Goal: Task Accomplishment & Management: Manage account settings

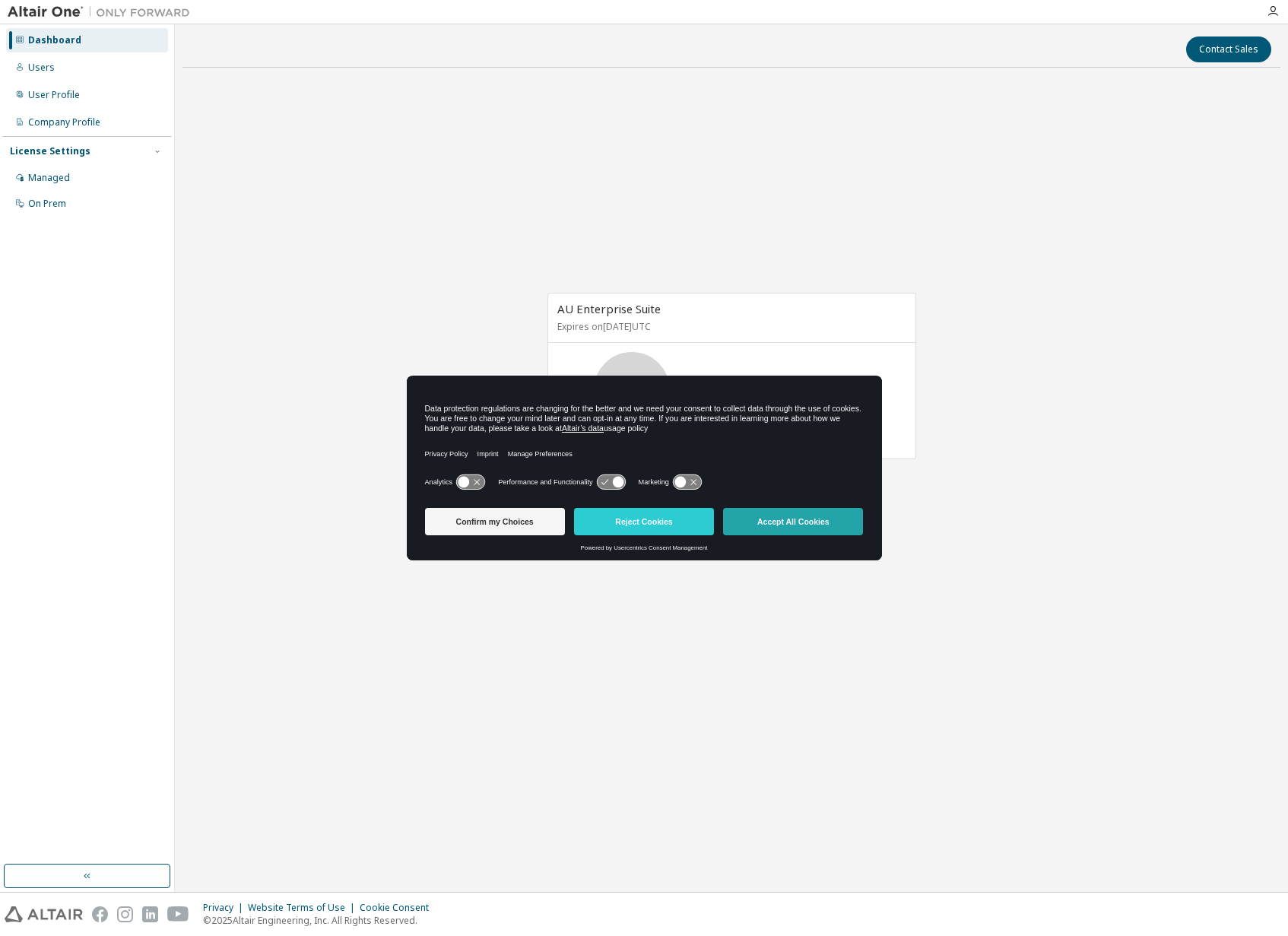
click at [823, 517] on button "Accept All Cookies" at bounding box center [793, 521] width 140 height 27
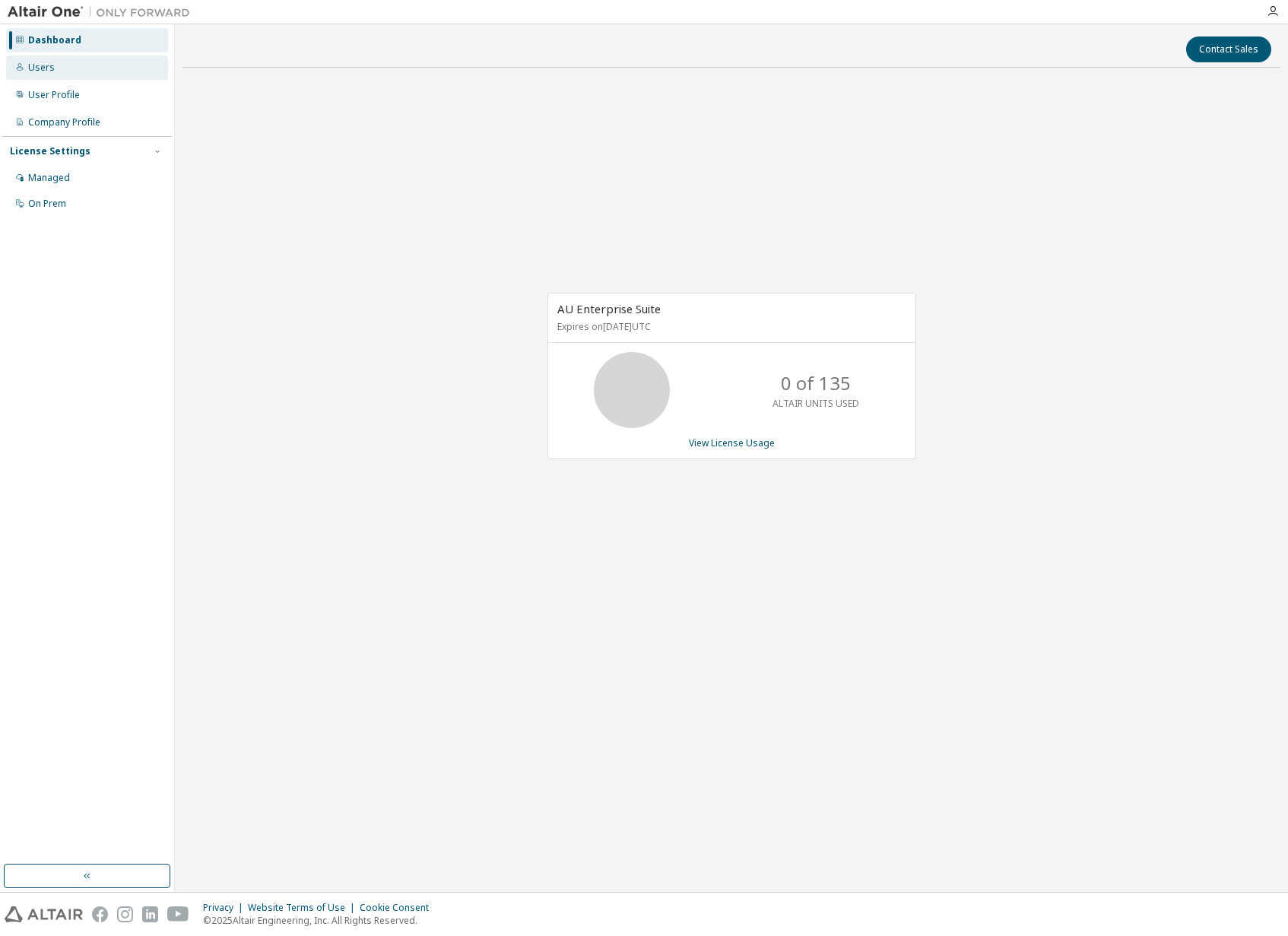
click at [107, 65] on div "Users" at bounding box center [87, 67] width 162 height 24
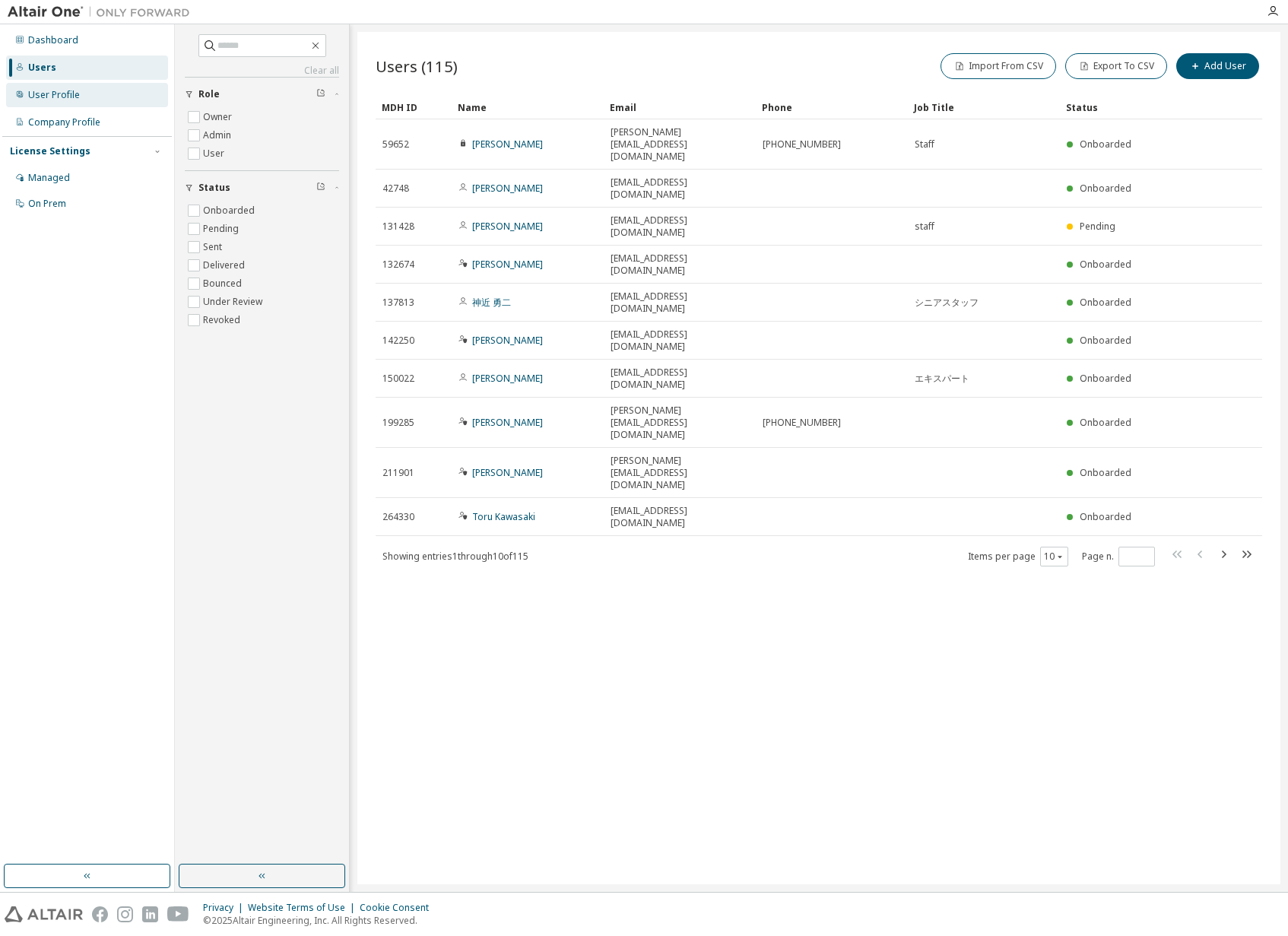
click at [104, 91] on div "User Profile" at bounding box center [87, 95] width 162 height 24
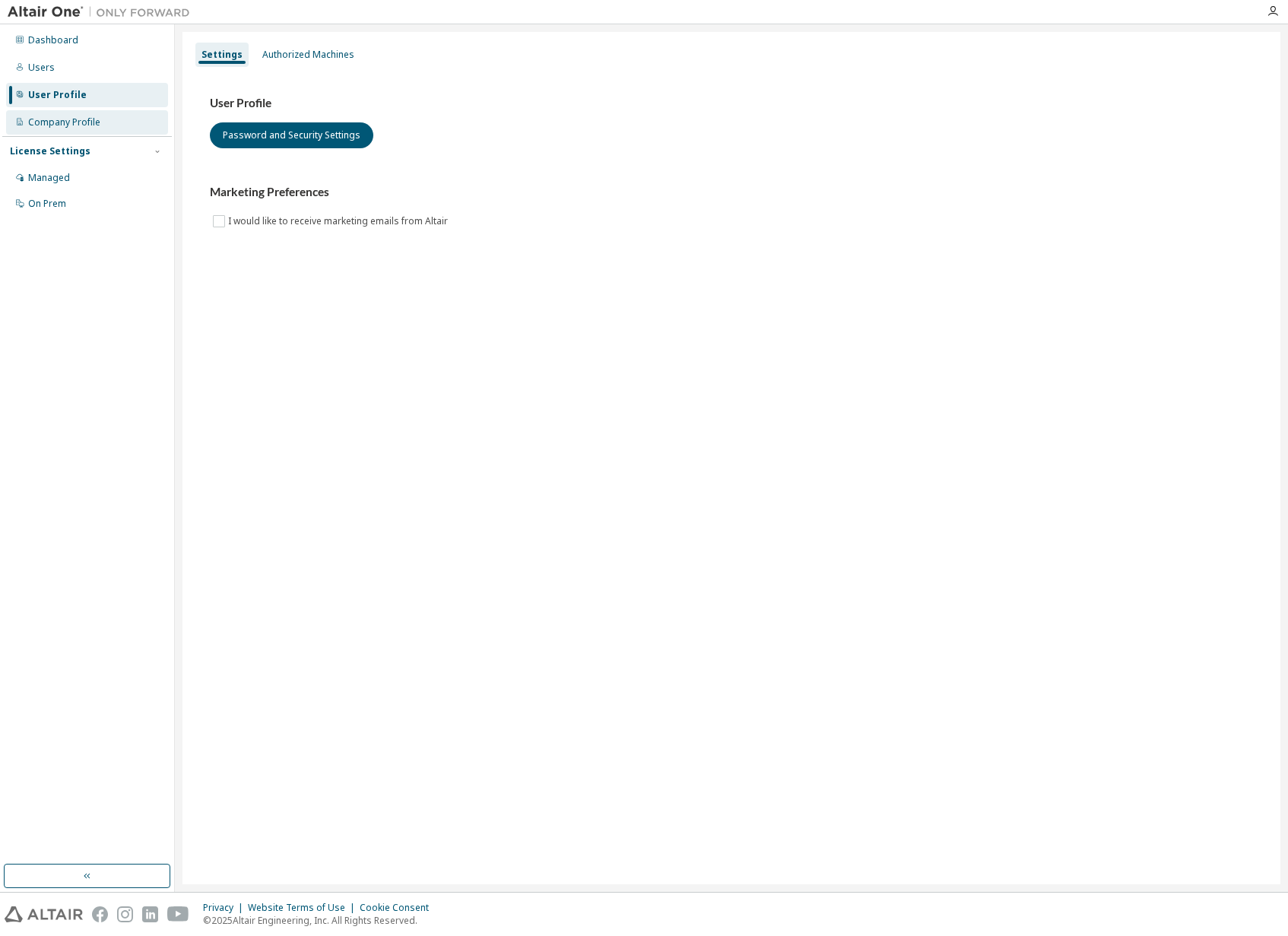
click at [127, 129] on div "Company Profile" at bounding box center [87, 122] width 162 height 24
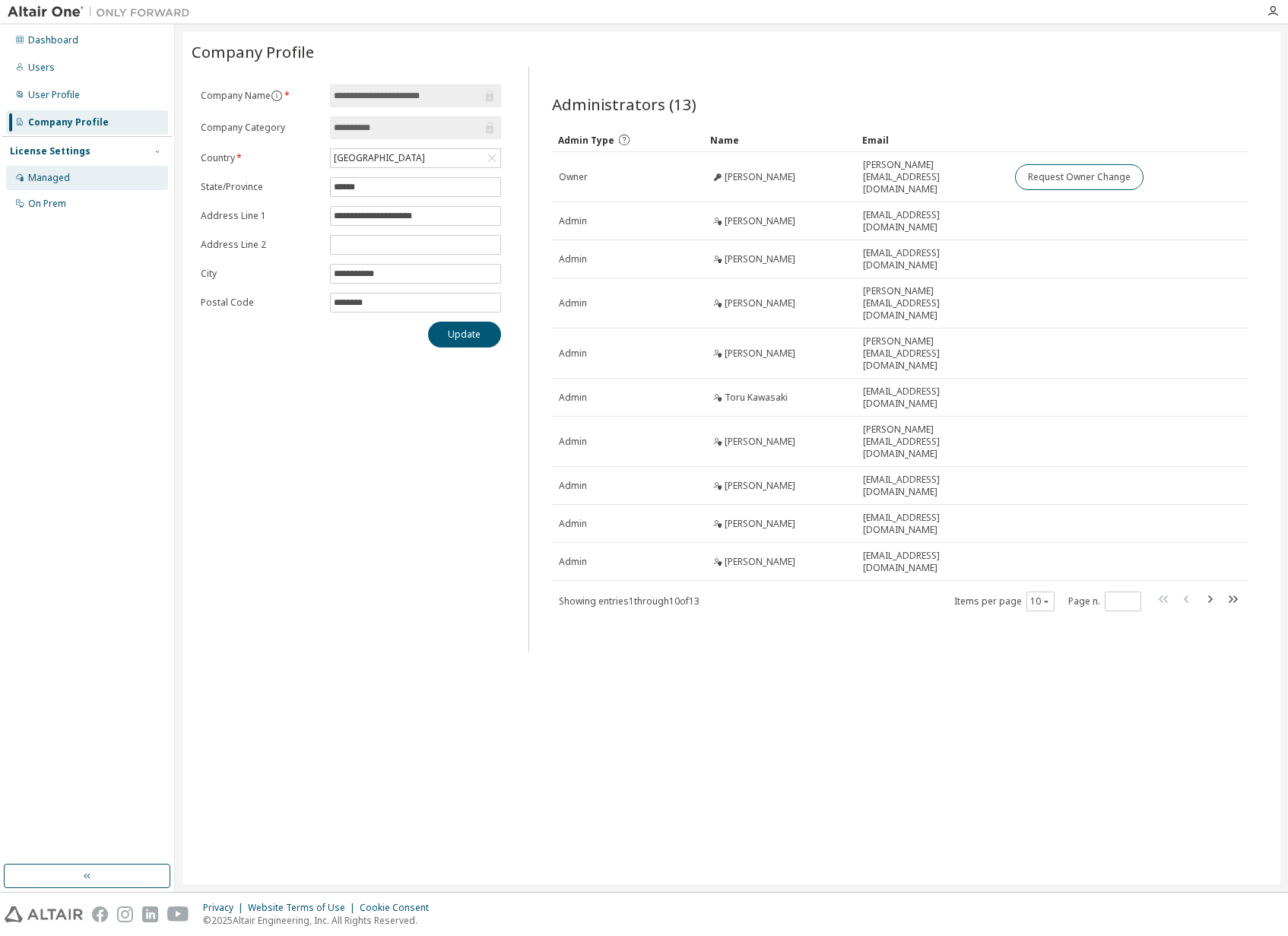
click at [102, 168] on div "Managed" at bounding box center [87, 178] width 162 height 24
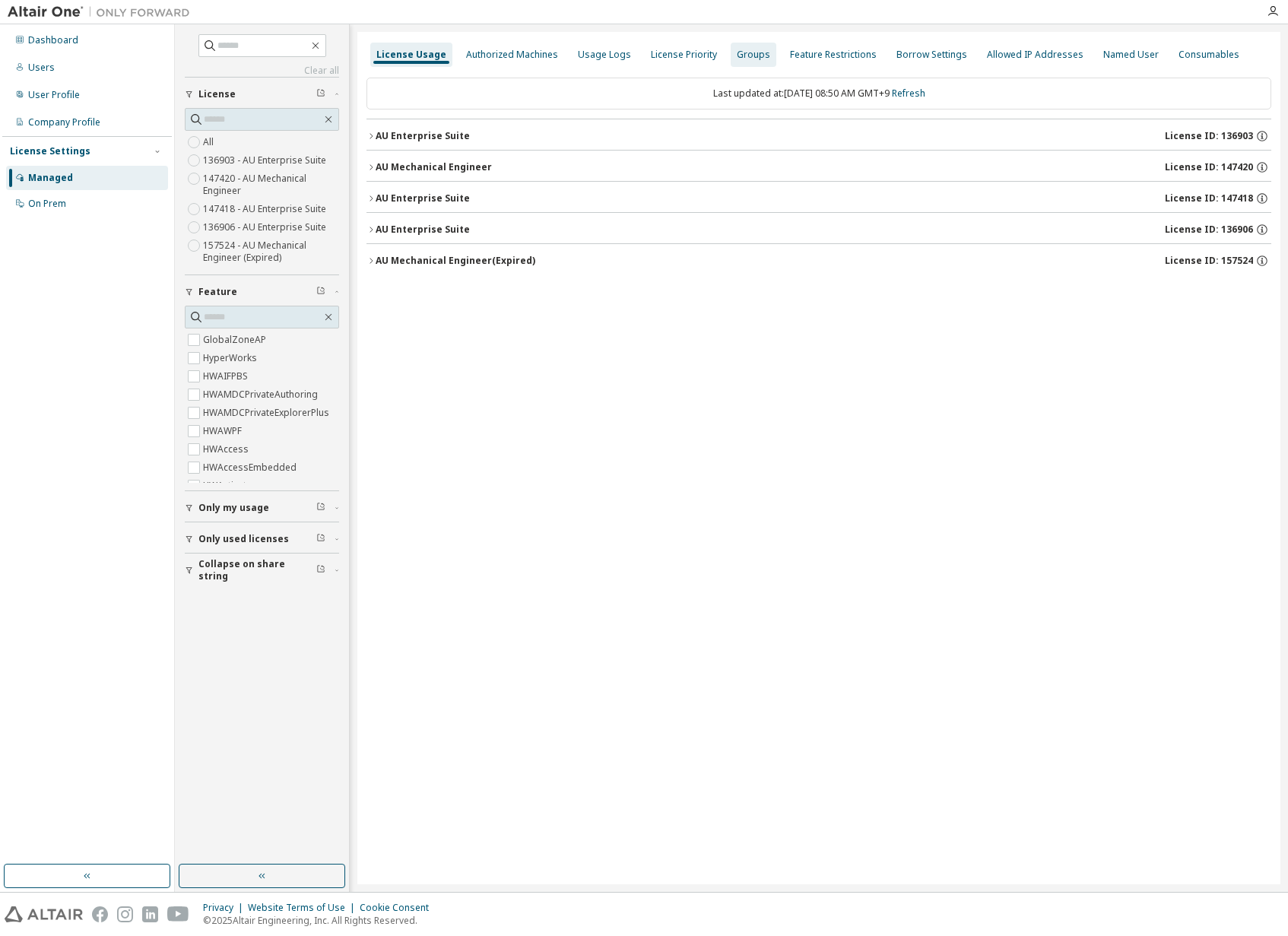
click at [743, 47] on div "Groups" at bounding box center [753, 55] width 46 height 24
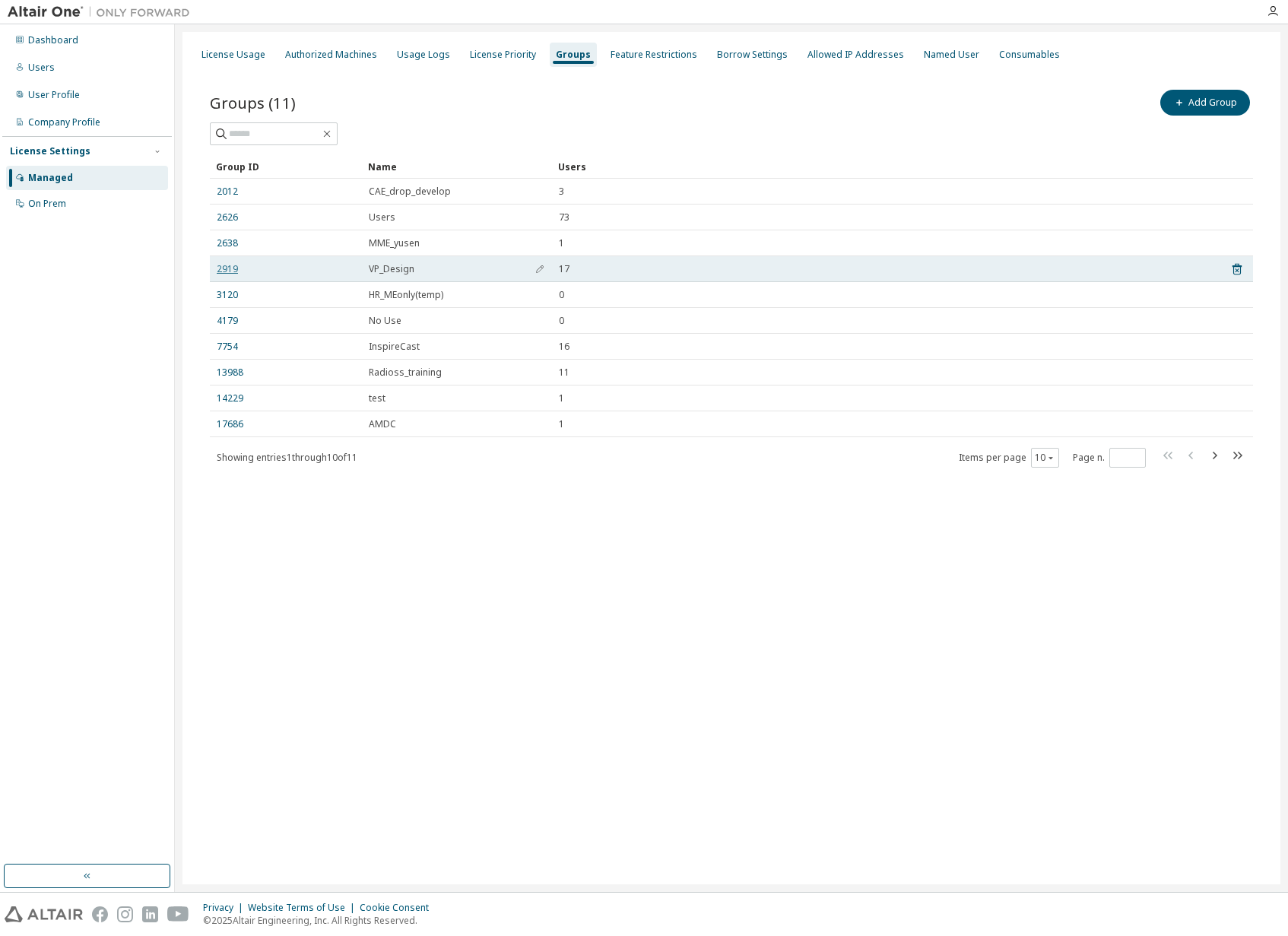
click at [226, 266] on link "2919" at bounding box center [228, 268] width 21 height 12
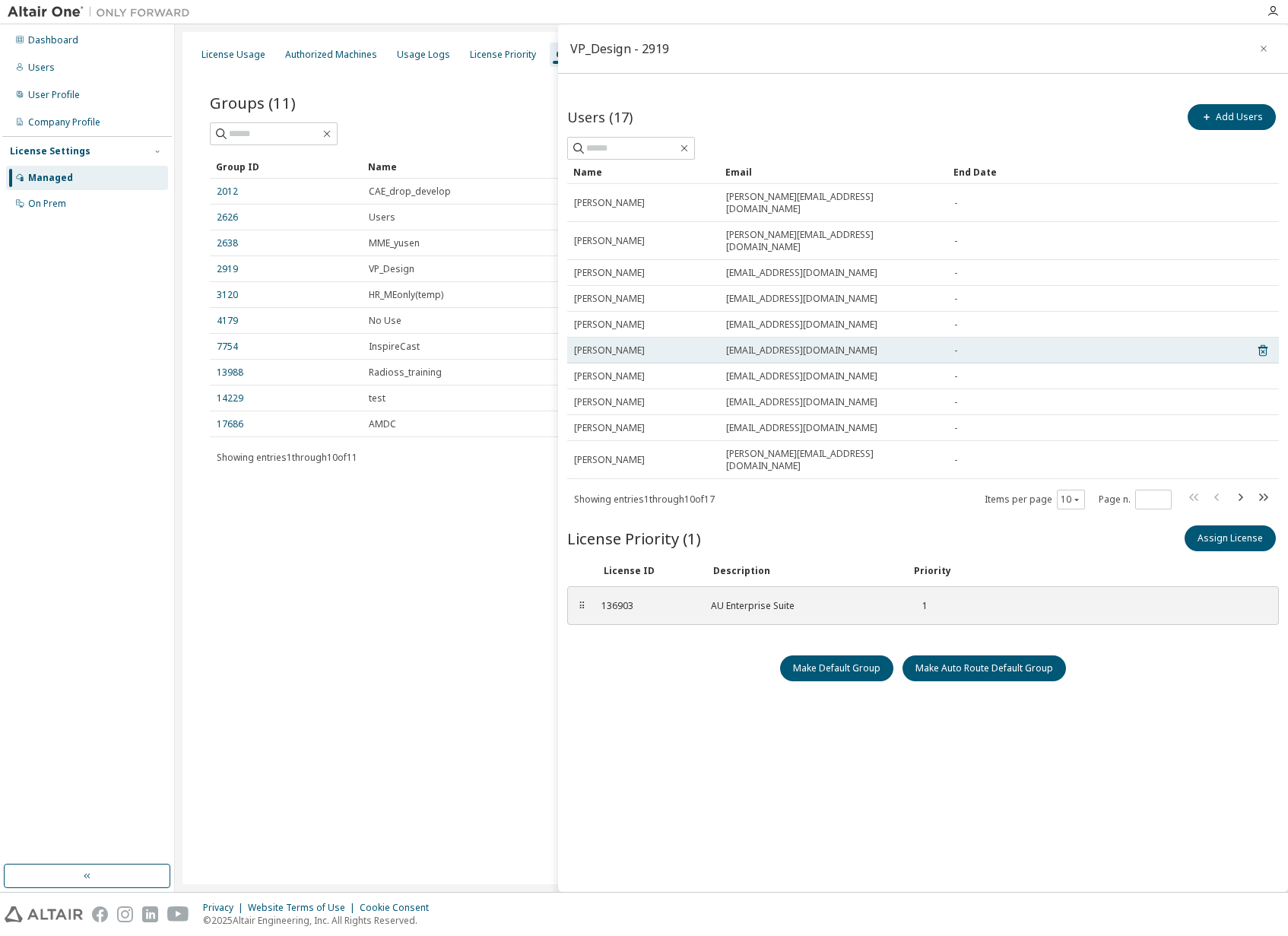
drag, startPoint x: 875, startPoint y: 328, endPoint x: 576, endPoint y: 324, distance: 299.0
click at [576, 338] on tr "Keita Tsukioka Tsukioka.Keita@exc.epson.co.jp -" at bounding box center [923, 350] width 712 height 25
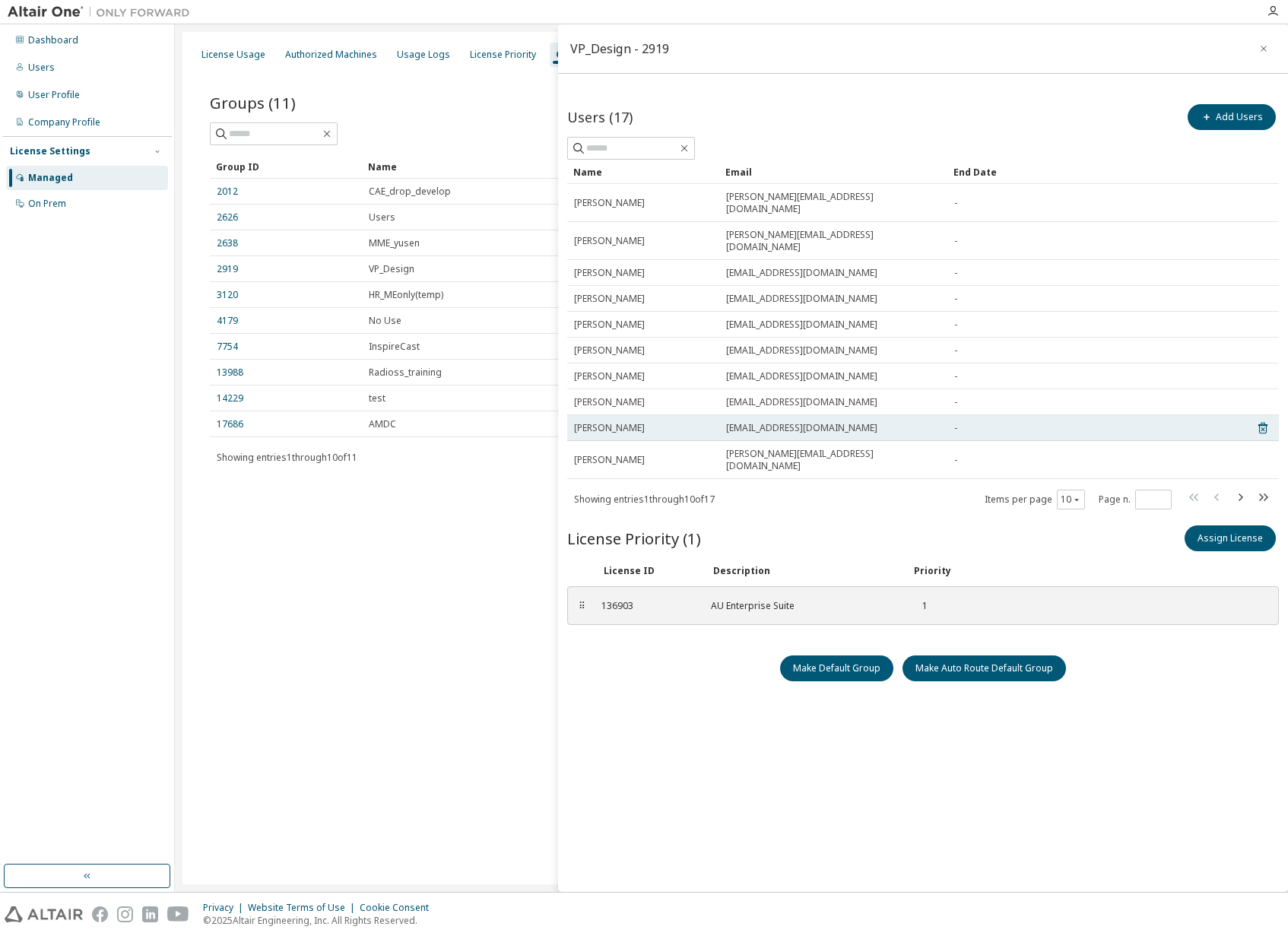
copy tr "Keita Tsukioka Tsukioka.Keita@exc.epson.co.jp"
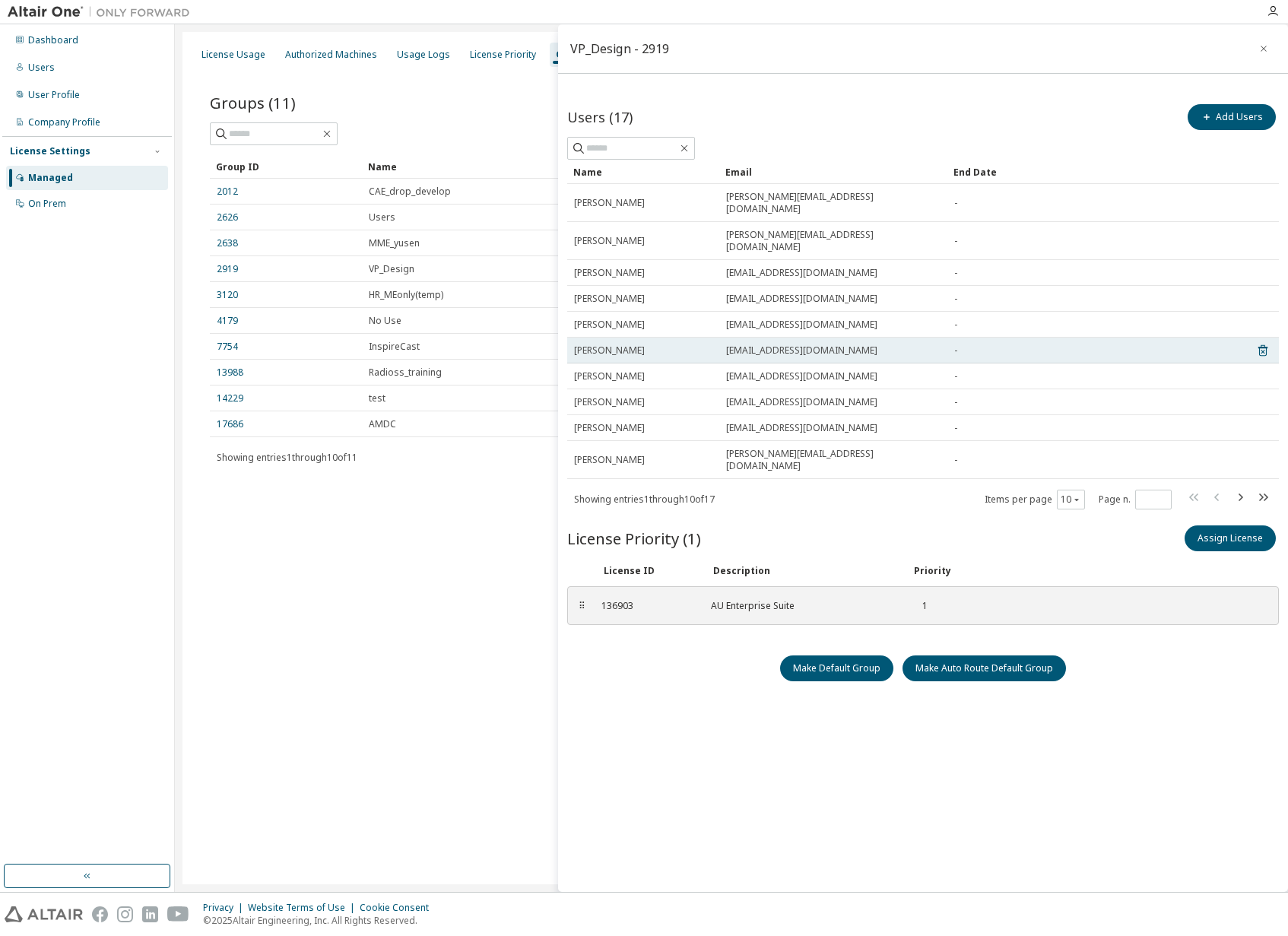
click at [707, 345] on div "Keita Tsukioka" at bounding box center [644, 350] width 139 height 12
click at [606, 345] on span "Keita Tsukioka" at bounding box center [609, 350] width 70 height 12
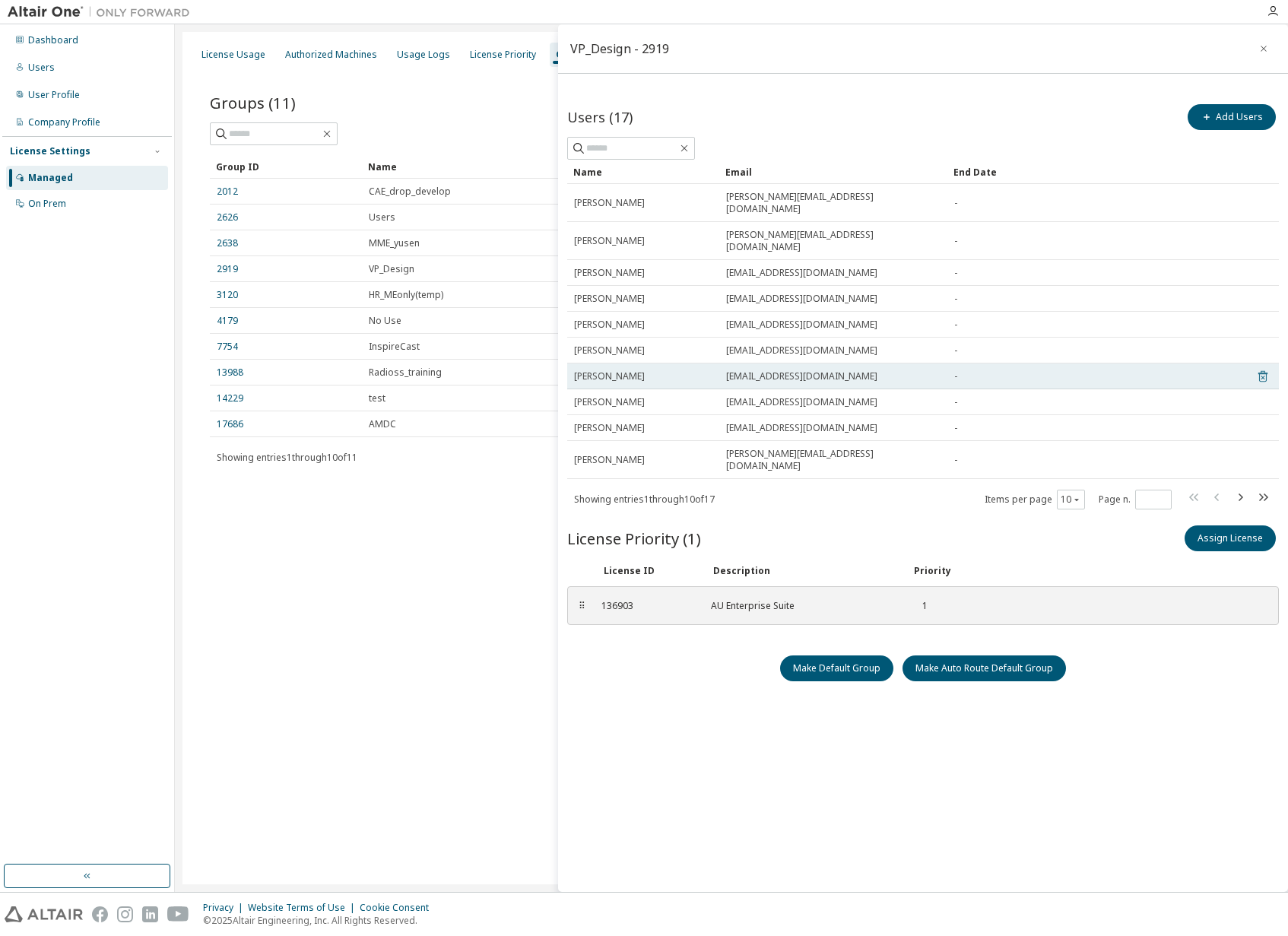
click at [1264, 367] on icon at bounding box center [1264, 376] width 14 height 19
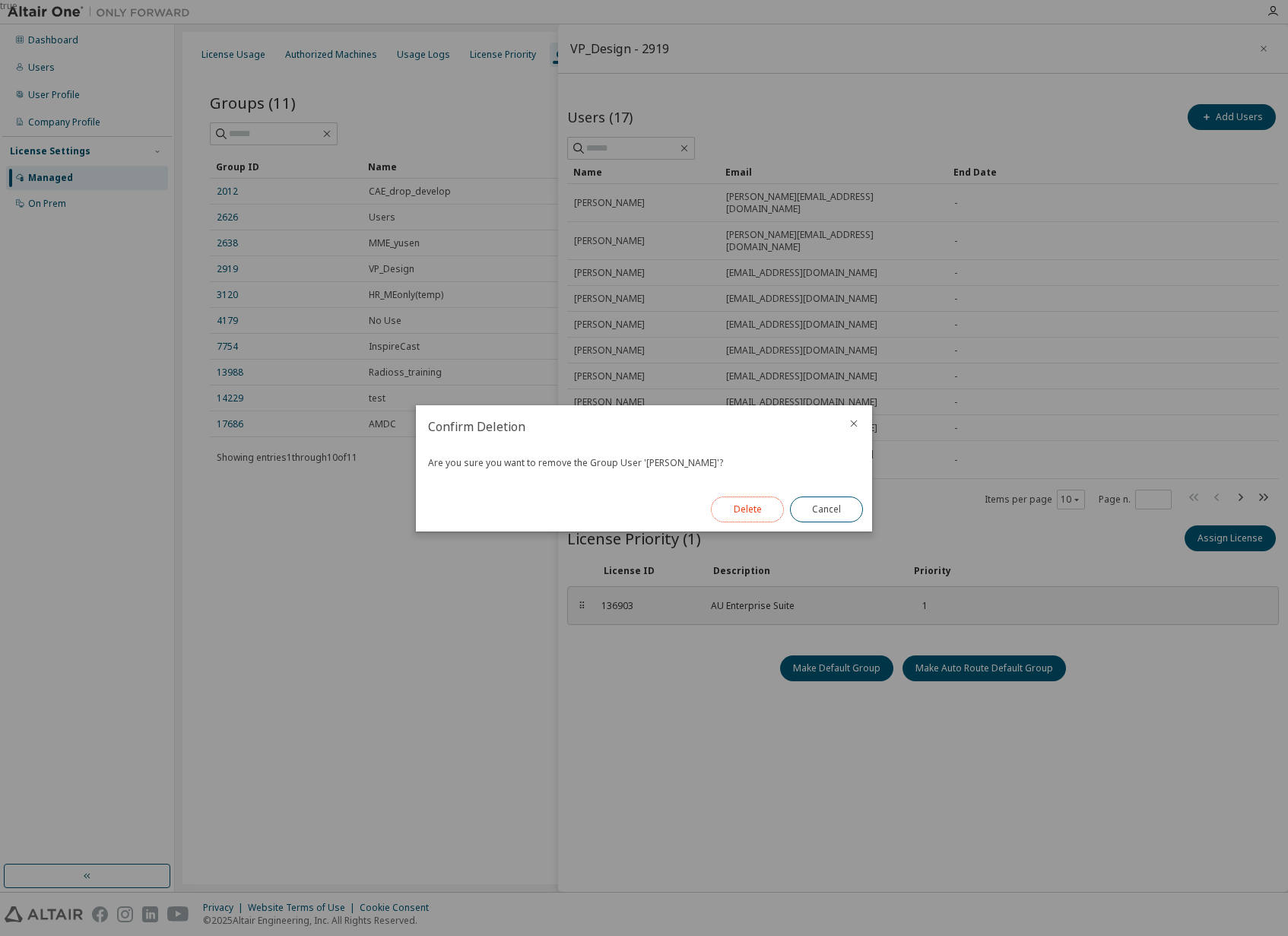
click at [764, 506] on button "Delete" at bounding box center [747, 509] width 73 height 25
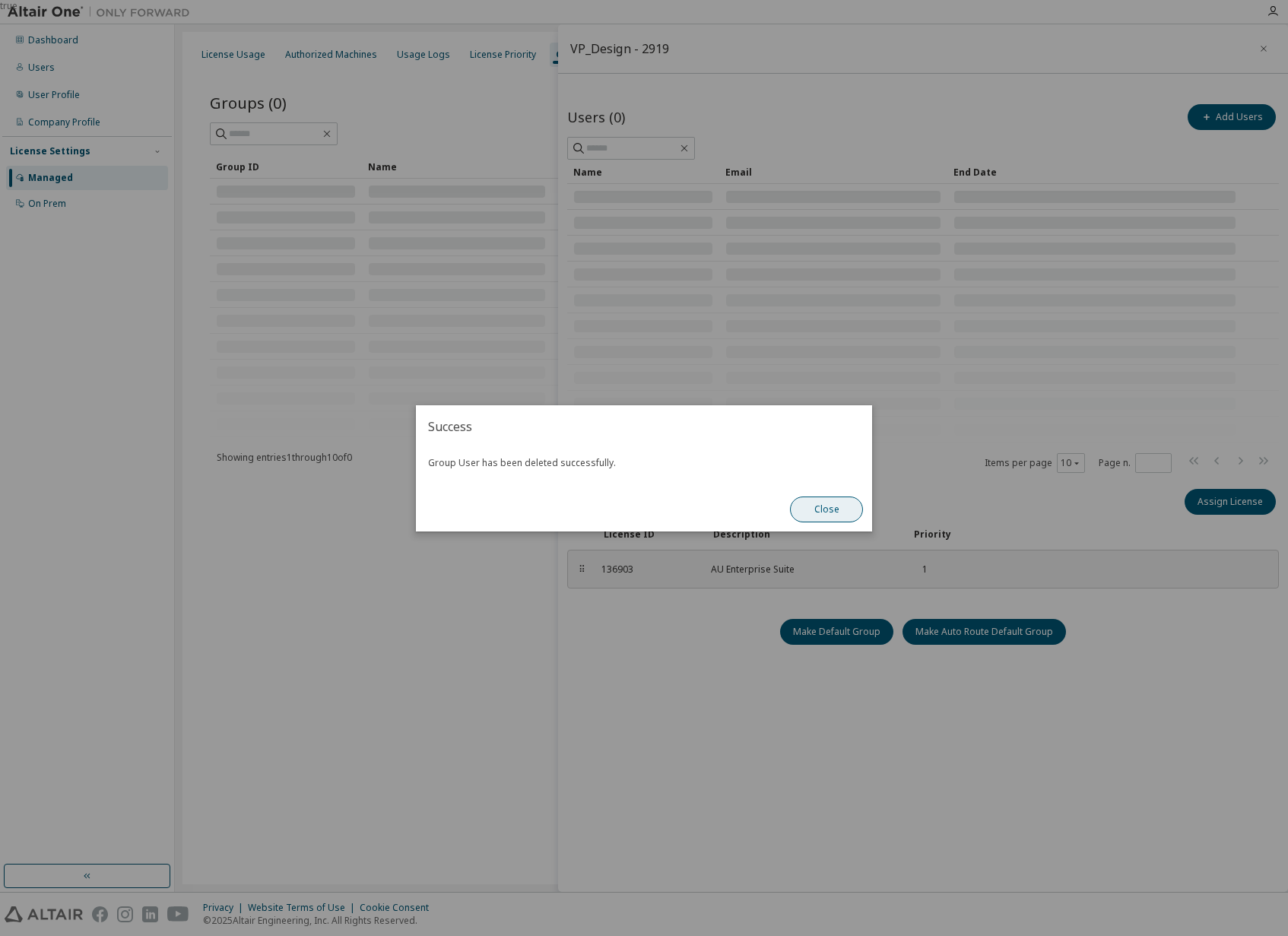
click at [826, 511] on button "Close" at bounding box center [826, 509] width 73 height 25
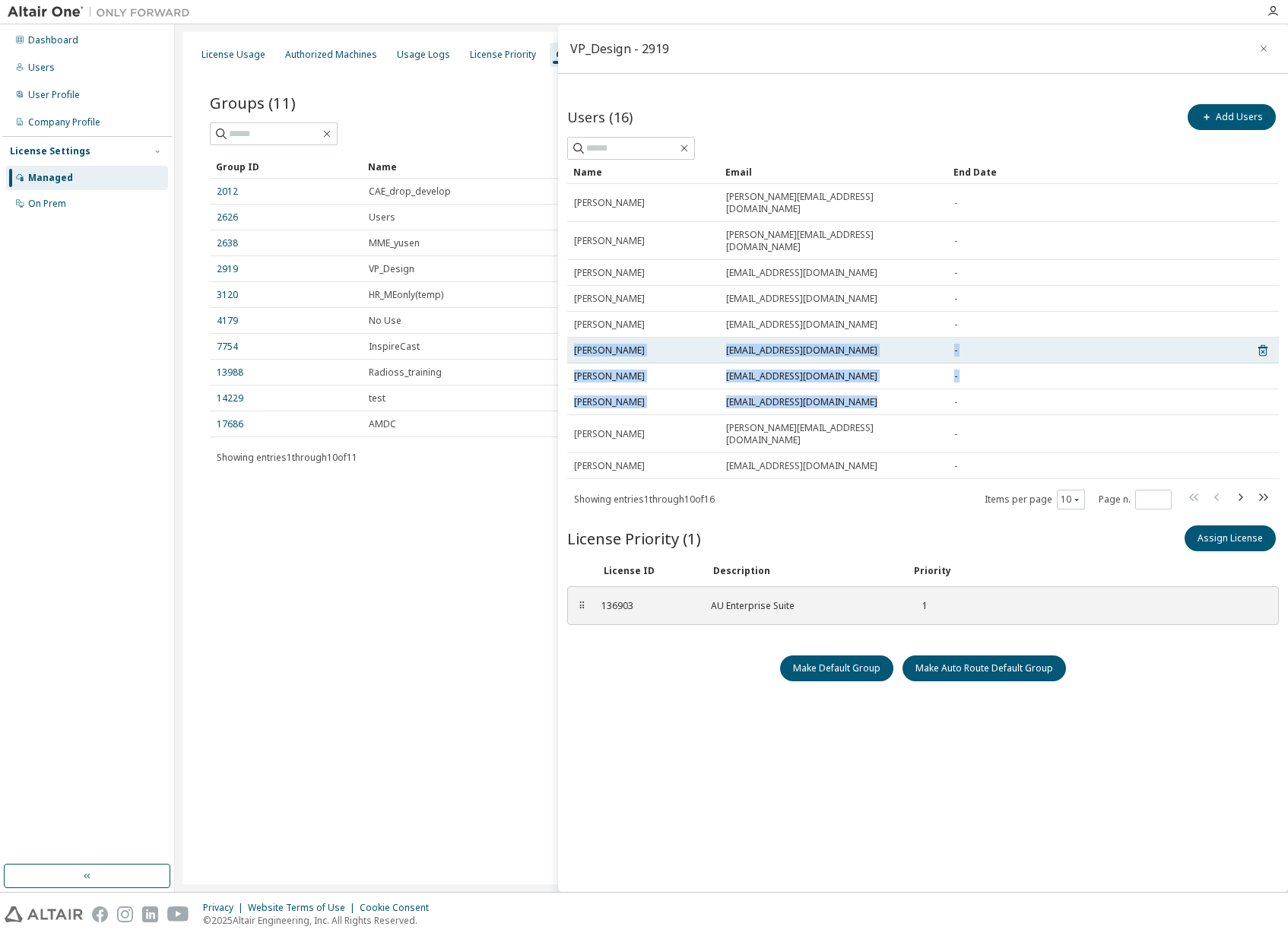
drag, startPoint x: 877, startPoint y: 377, endPoint x: 575, endPoint y: 323, distance: 306.8
click at [575, 323] on tbody "Hiroshi Abe abe.hiroshi@exc.epson.co.jp - Tatsuya Takahashi Takahashi.Tatsuya@e…" at bounding box center [923, 331] width 712 height 295
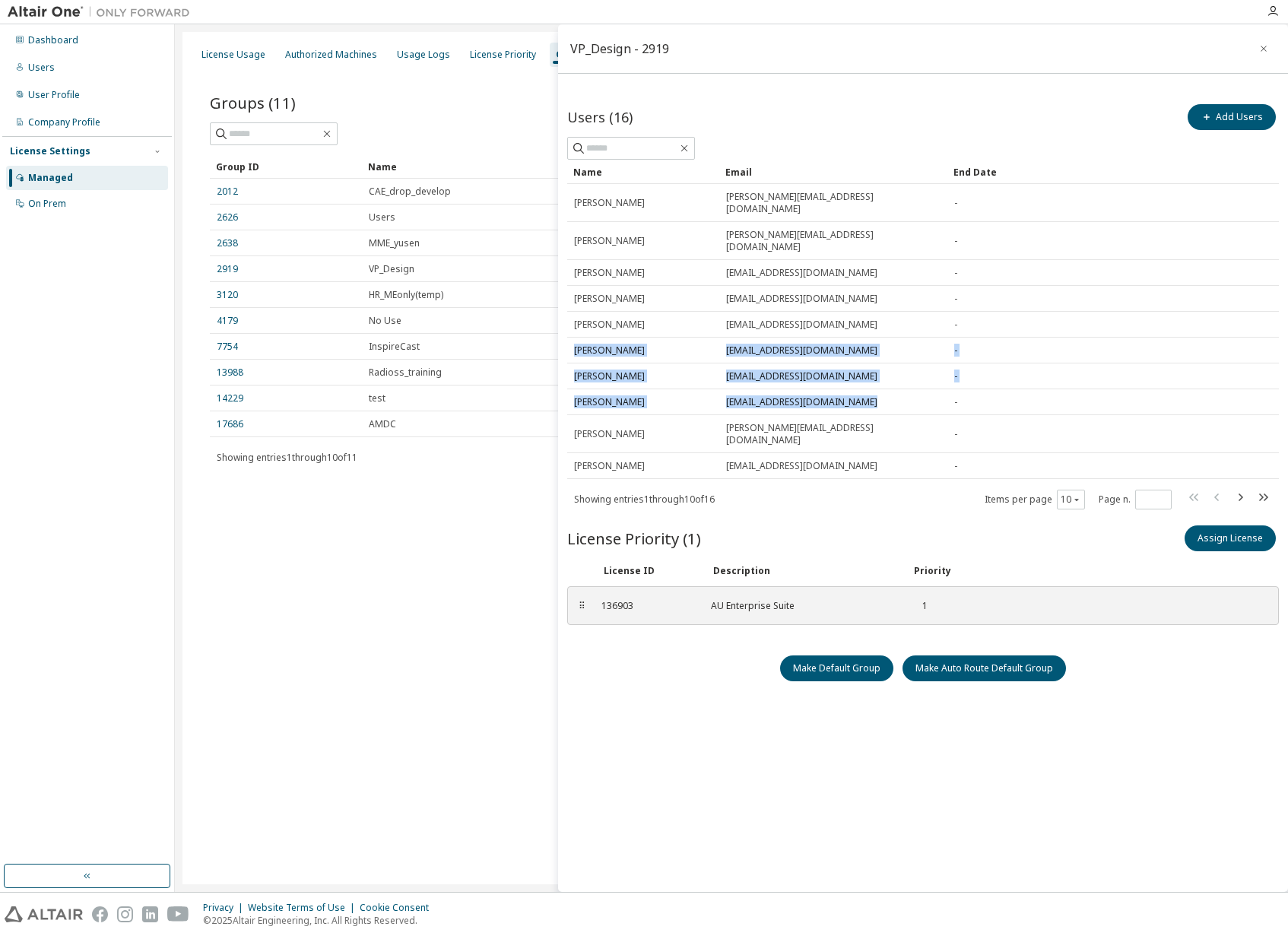
copy tbody "Keita Tsukioka Tsukioka.Keita@exc.epson.co.jp - Kohei Minemura Minemura.Kohei4@…"
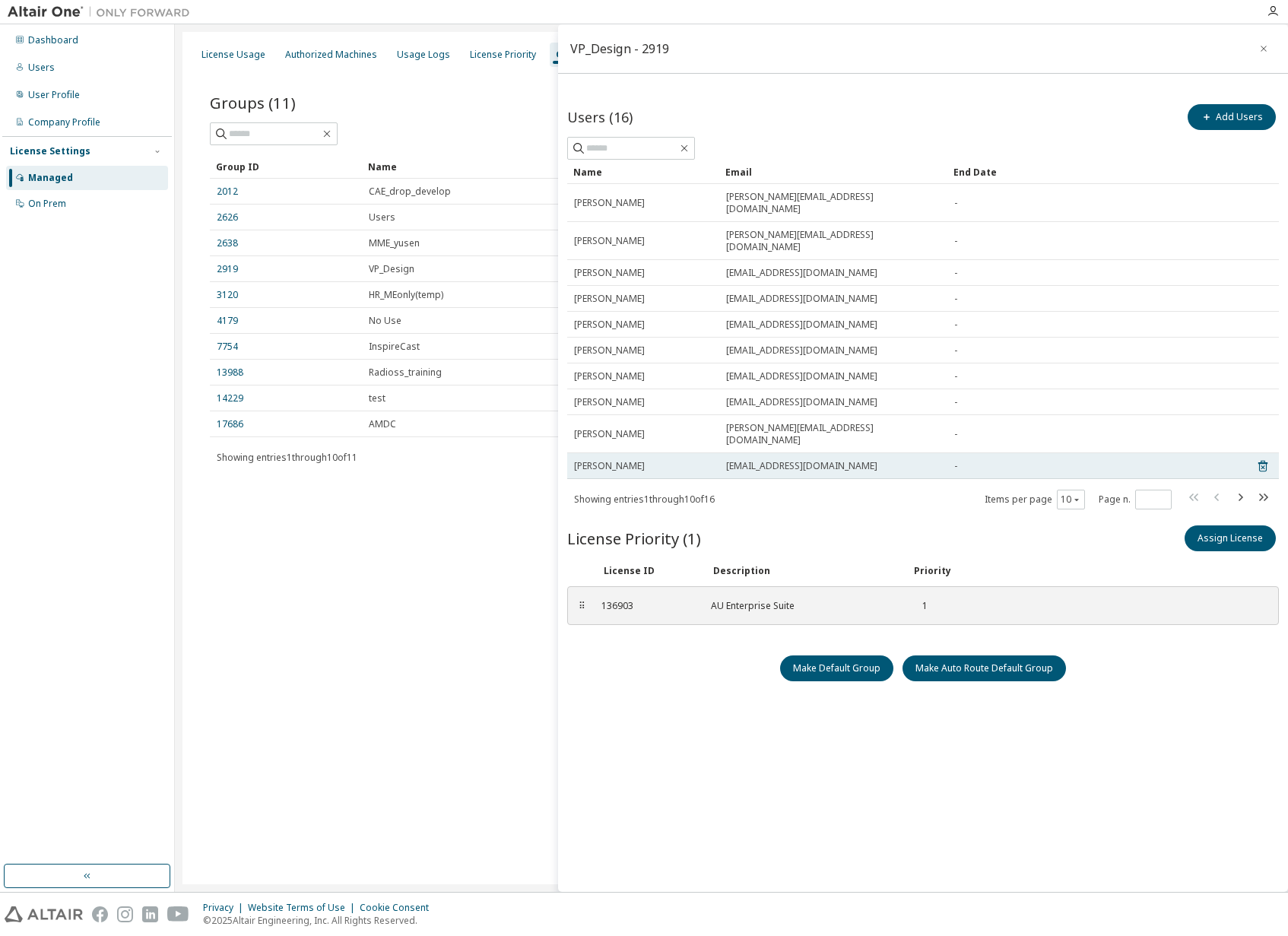
click at [872, 453] on td "Nishimaki.Koji@exc.epson.co.jp" at bounding box center [834, 466] width 229 height 25
click at [1269, 457] on icon at bounding box center [1264, 466] width 14 height 19
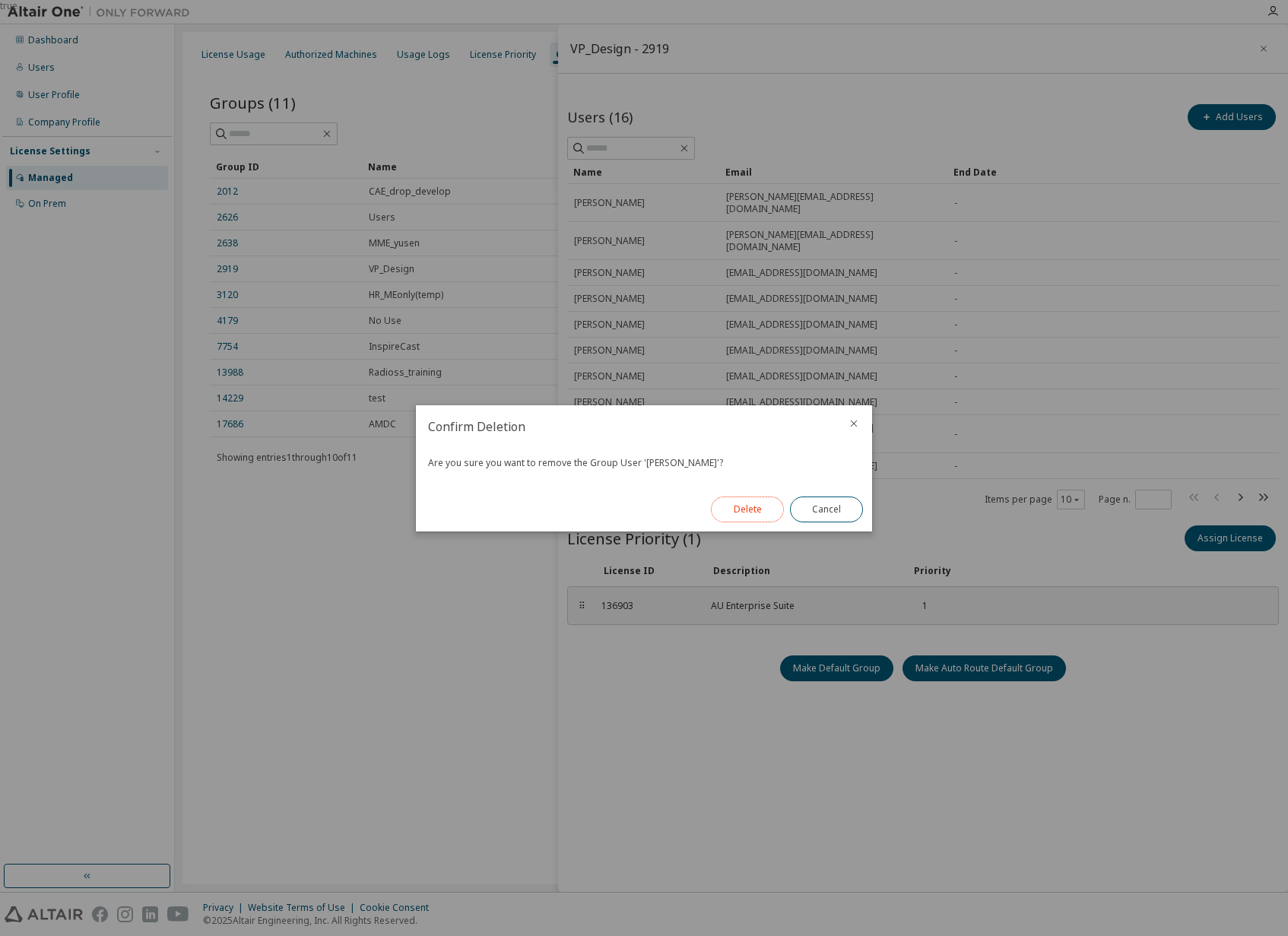
click at [764, 505] on button "Delete" at bounding box center [747, 509] width 73 height 25
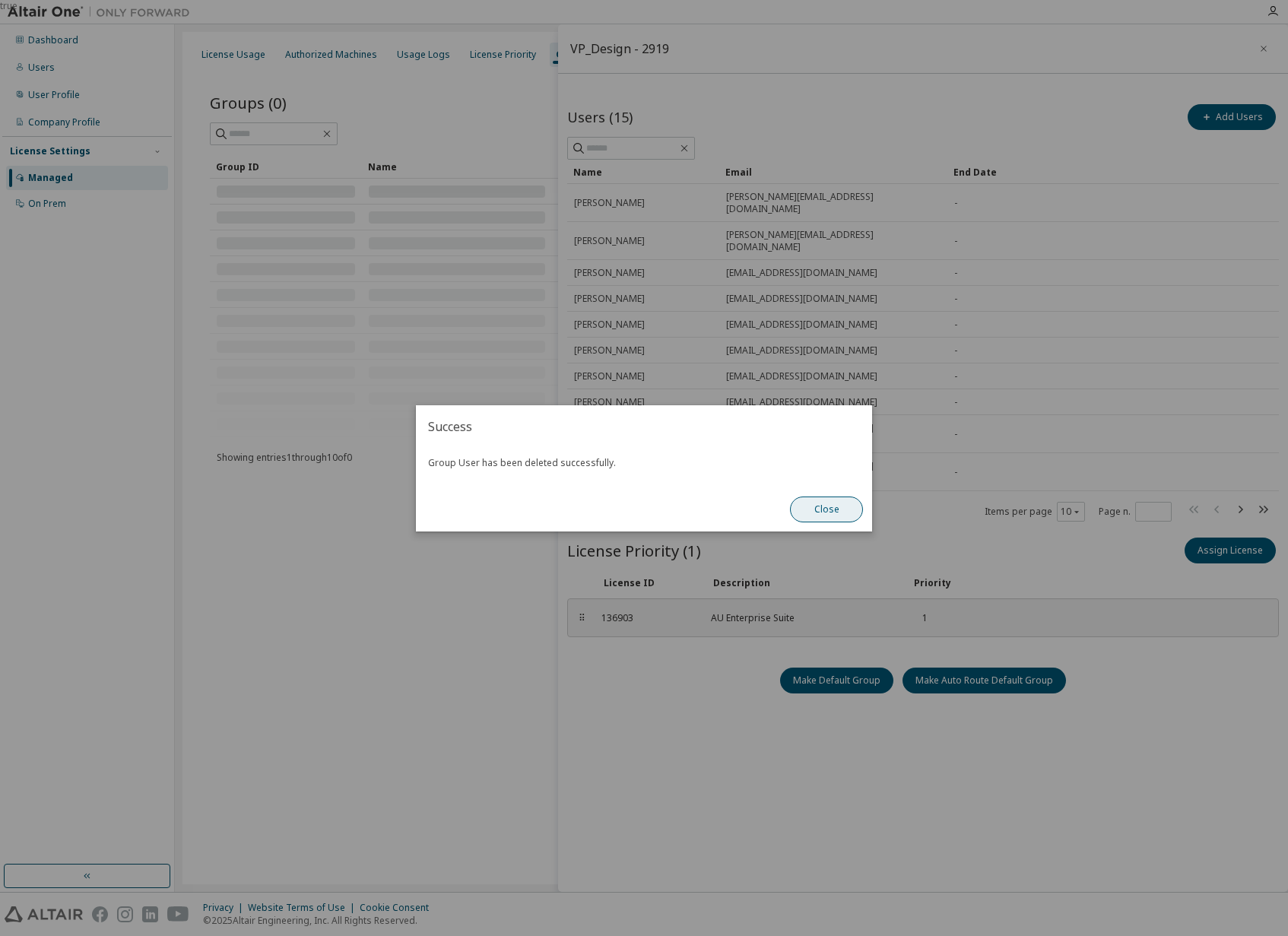
click at [826, 509] on button "Close" at bounding box center [826, 509] width 73 height 25
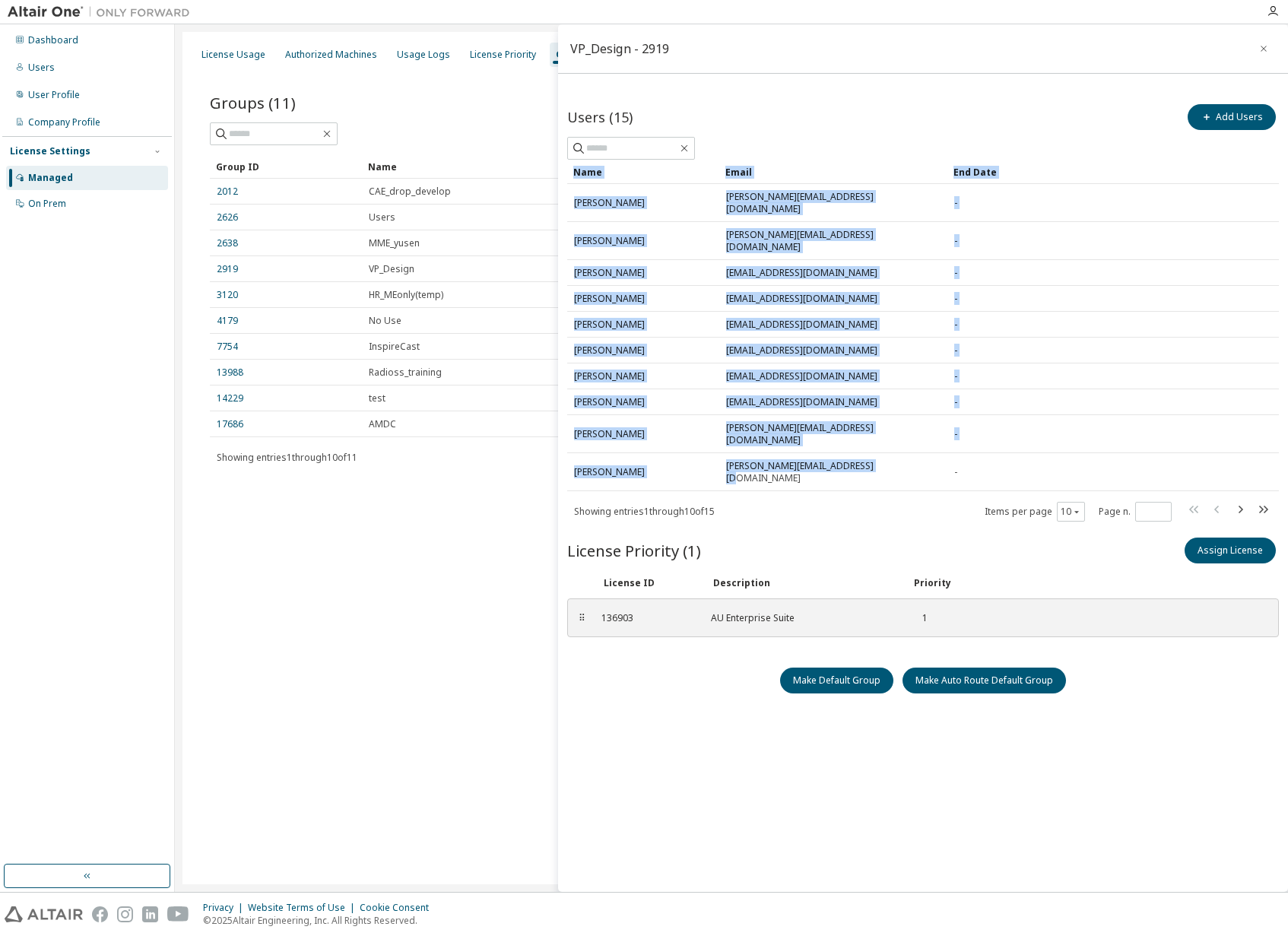
drag, startPoint x: 916, startPoint y: 439, endPoint x: 563, endPoint y: 409, distance: 354.3
click at [563, 409] on div "Users (15) Add Users Clear Load Save Save As Field Operator Value Select filter…" at bounding box center [924, 397] width 730 height 617
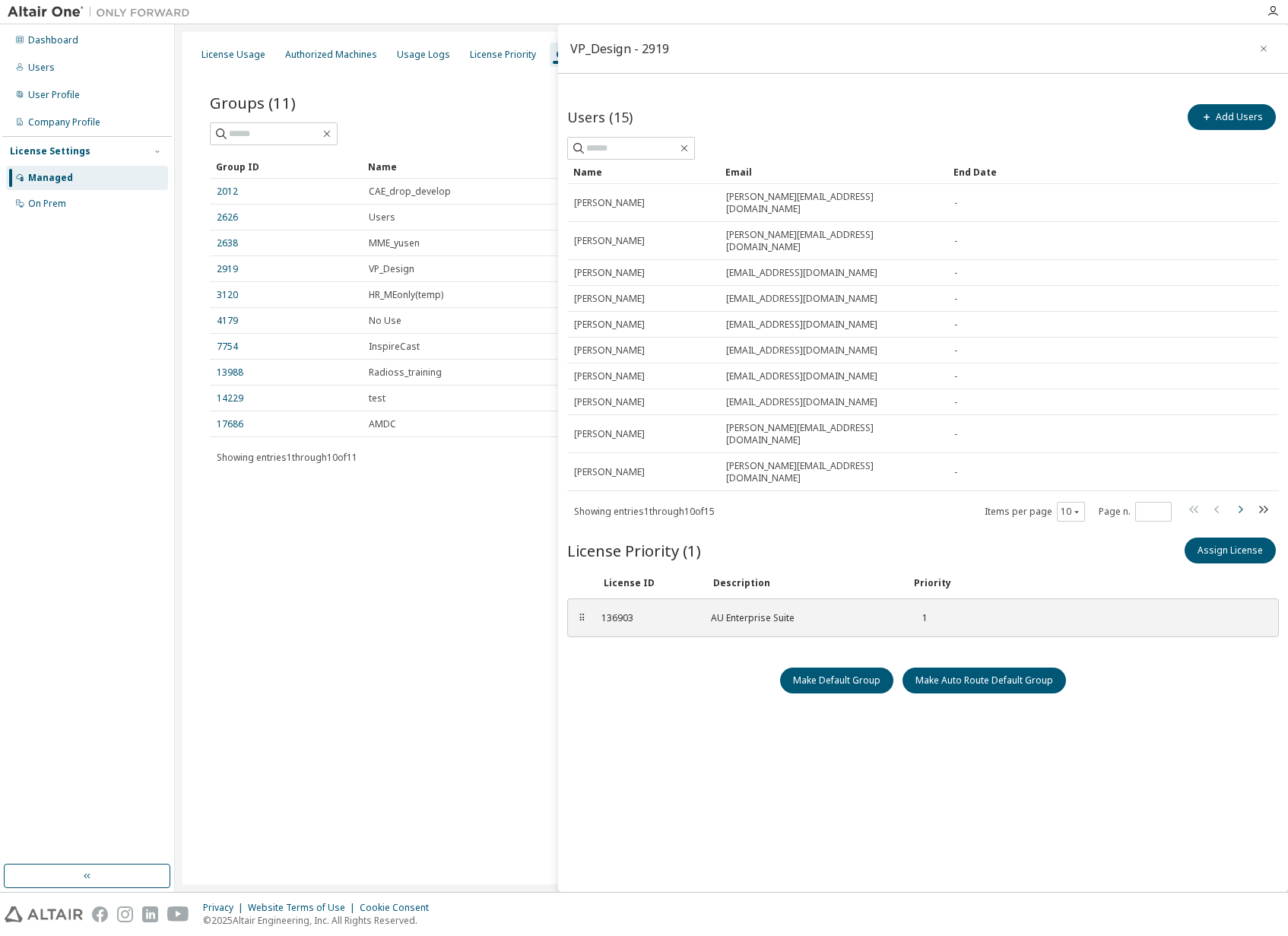
click at [1244, 500] on icon "button" at bounding box center [1240, 509] width 19 height 19
type input "*"
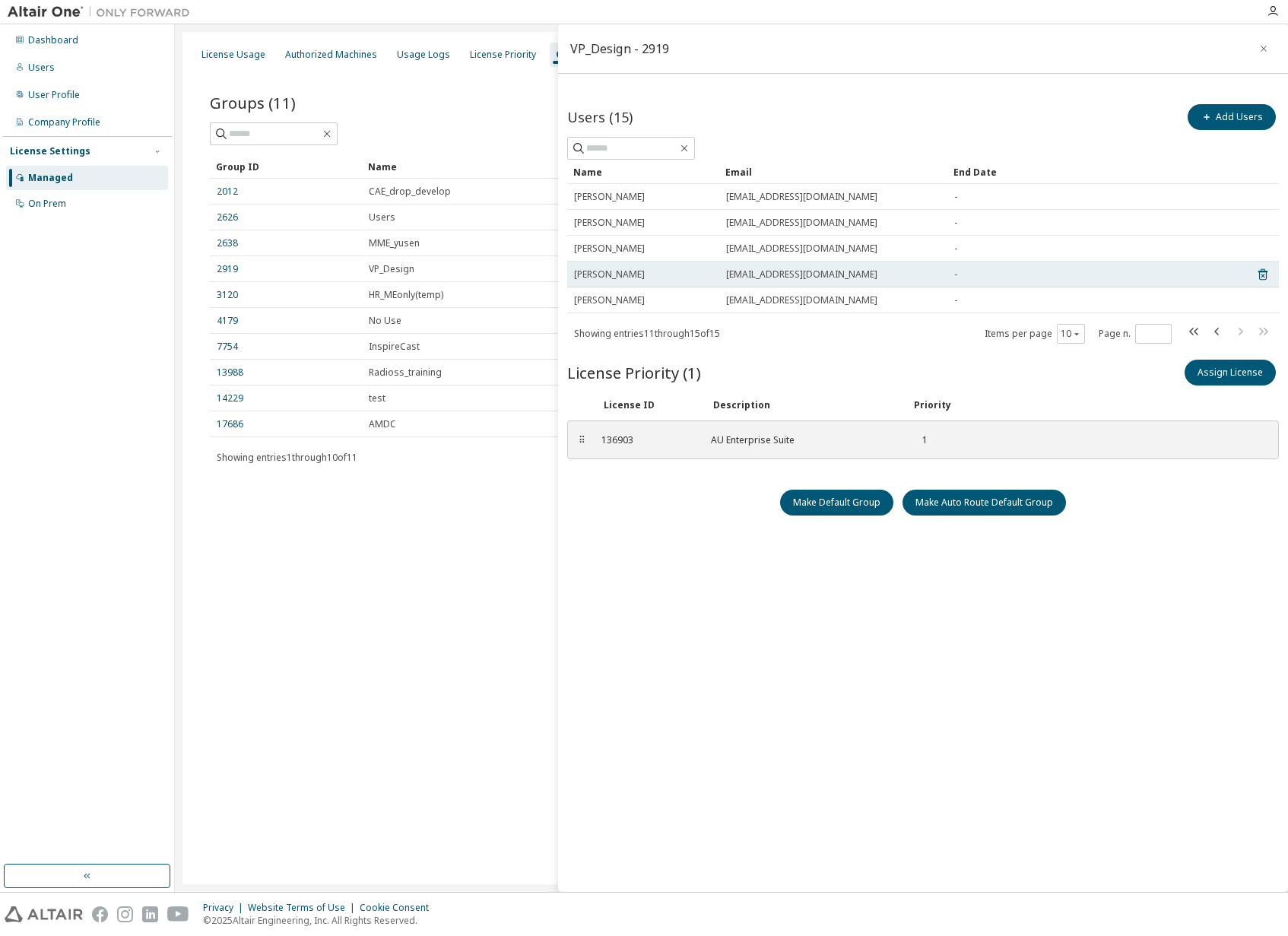
click at [906, 271] on div "Kishibuchi.Kodai@exc.epson.co.jp" at bounding box center [834, 274] width 215 height 12
drag, startPoint x: 902, startPoint y: 274, endPoint x: 572, endPoint y: 279, distance: 330.0
click at [572, 279] on tr "Kodai Kishibuchi Kishibuchi.Kodai@exc.epson.co.jp -" at bounding box center [923, 274] width 712 height 25
drag, startPoint x: 884, startPoint y: 300, endPoint x: 568, endPoint y: 272, distance: 317.2
click at [568, 272] on tbody "Kazutoshi Hattori Hattori.Kazutoshi@exc.epson.co.jp - Tsuyoshi Arai Arai.Tsuyos…" at bounding box center [923, 248] width 712 height 129
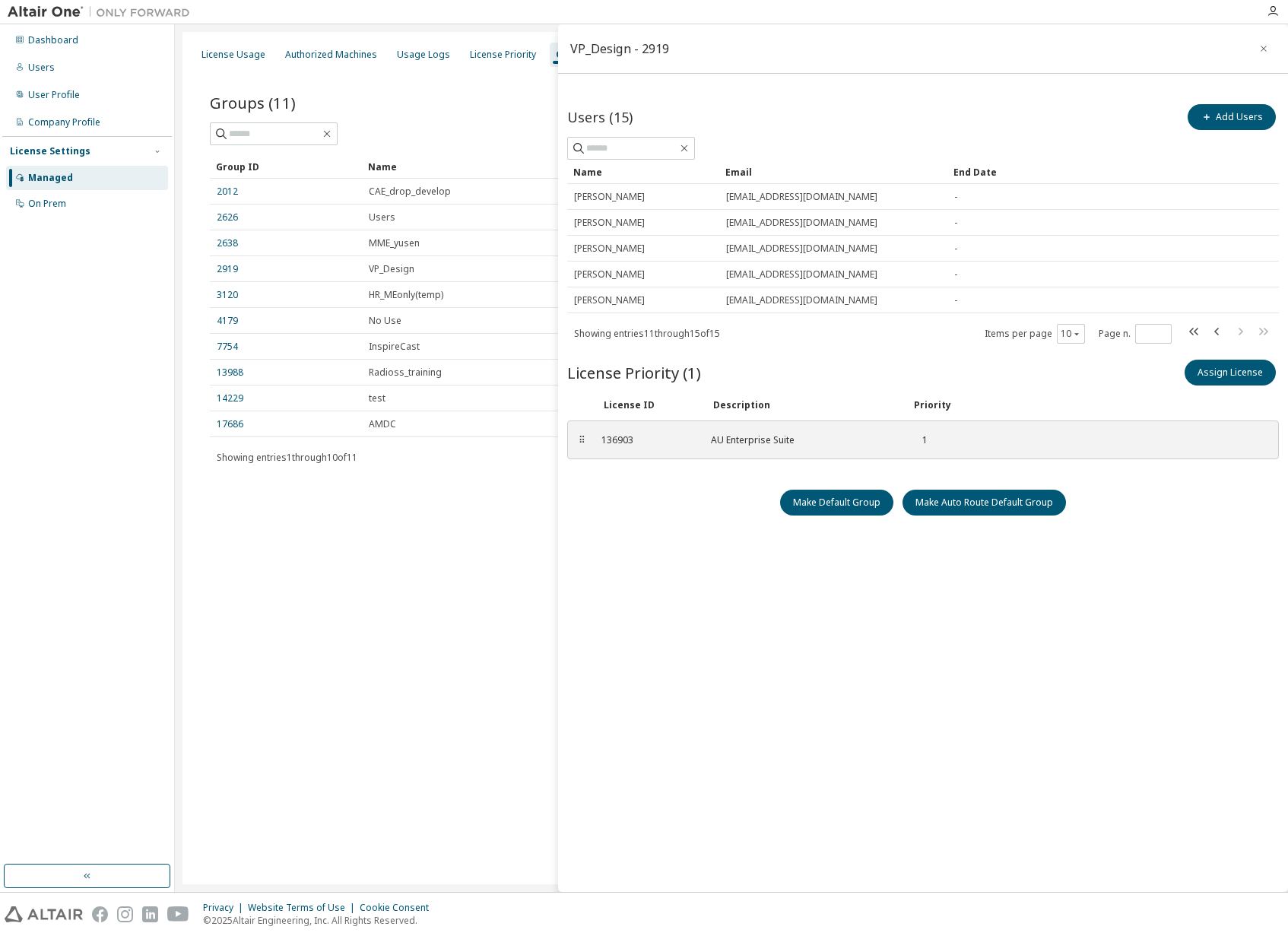
copy tbody "Kodai Kishibuchi Kishibuchi.Kodai@exc.epson.co.jp - Hiroshi Tsuchitani Tsuchita…"
click at [686, 767] on div "VP_Design - 2919 Users (15) Add Users Clear Load Save Save As Field Operator Va…" at bounding box center [924, 458] width 730 height 868
click at [75, 75] on div "Users" at bounding box center [87, 67] width 162 height 24
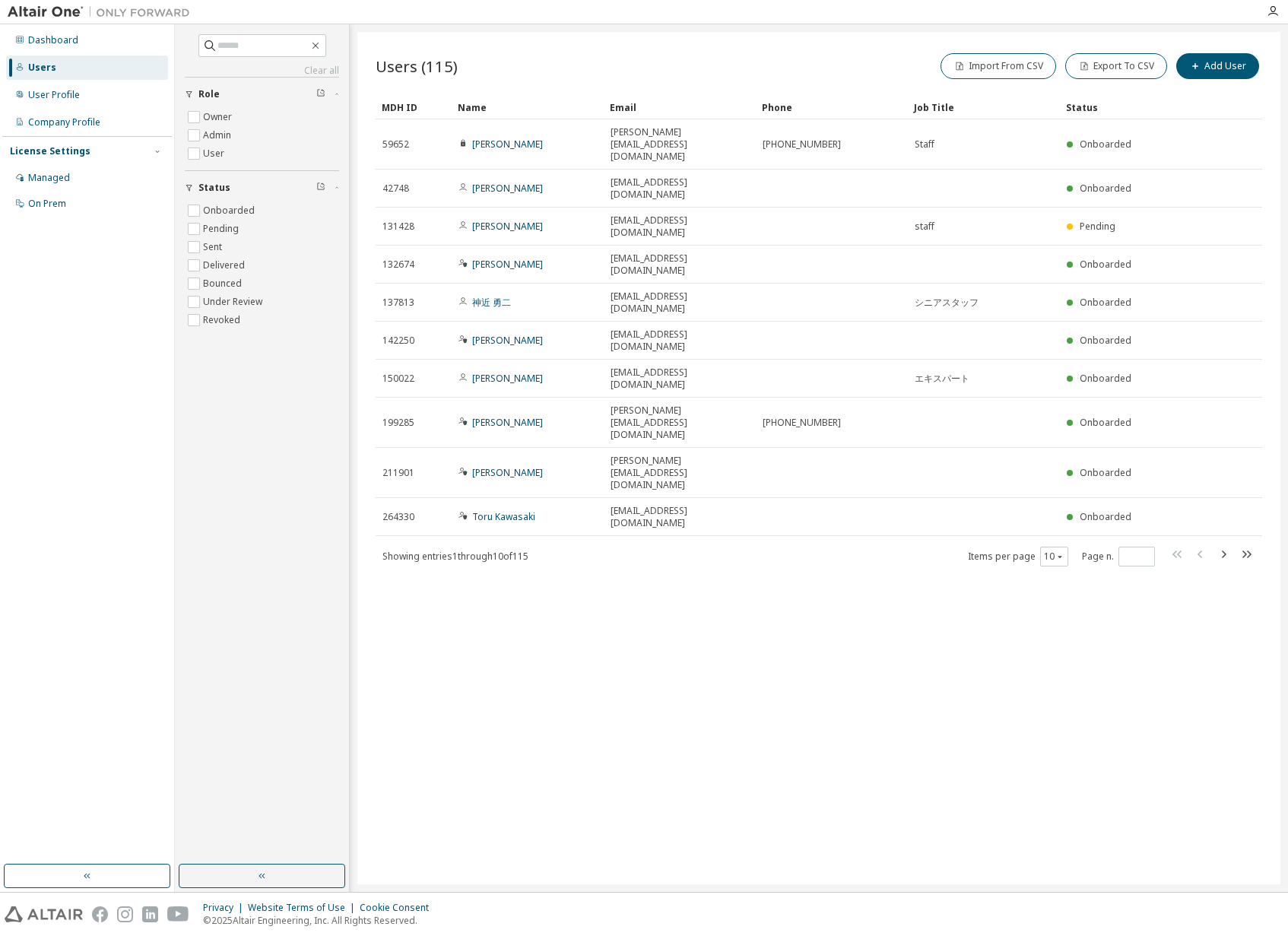
click at [1140, 589] on div "Users (115) Import From CSV Export To CSV Add User Clear Load Save Save As Fiel…" at bounding box center [818, 458] width 923 height 852
click at [1060, 555] on icon "button" at bounding box center [1059, 556] width 5 height 2
click at [1078, 484] on div "100" at bounding box center [1101, 492] width 122 height 19
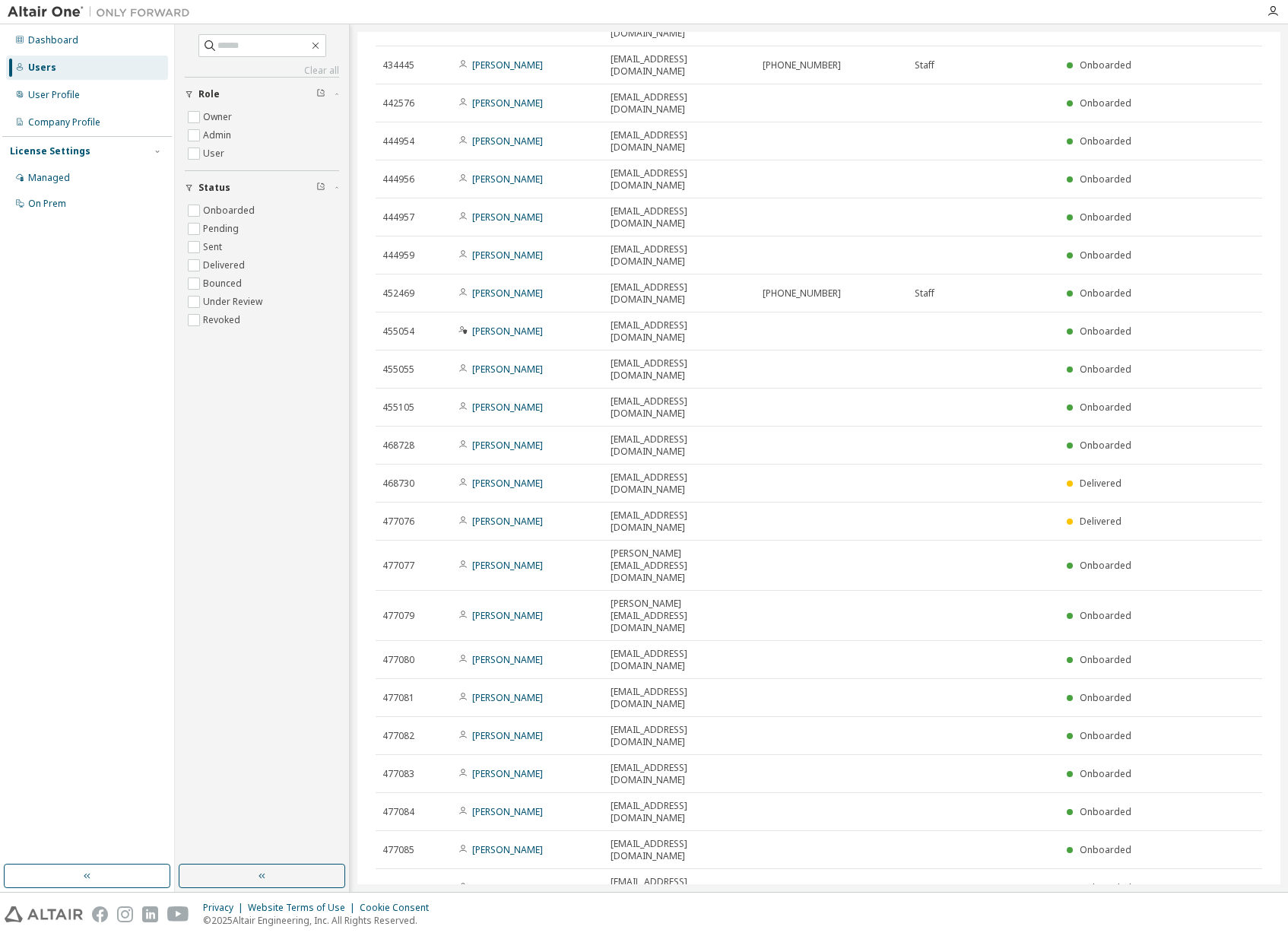
scroll to position [1891, 0]
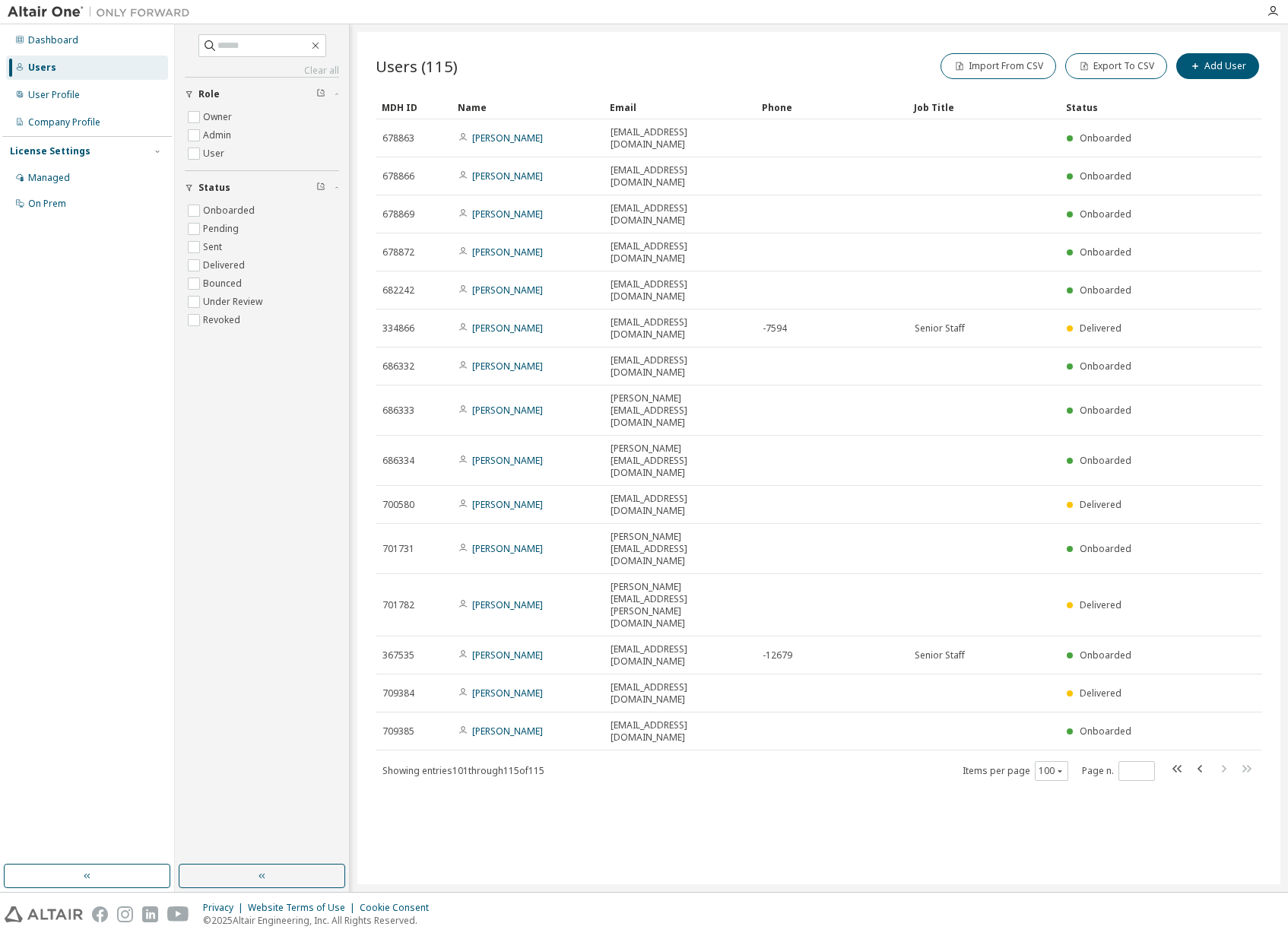
scroll to position [0, 0]
click at [1198, 759] on icon "button" at bounding box center [1200, 768] width 19 height 19
type input "*"
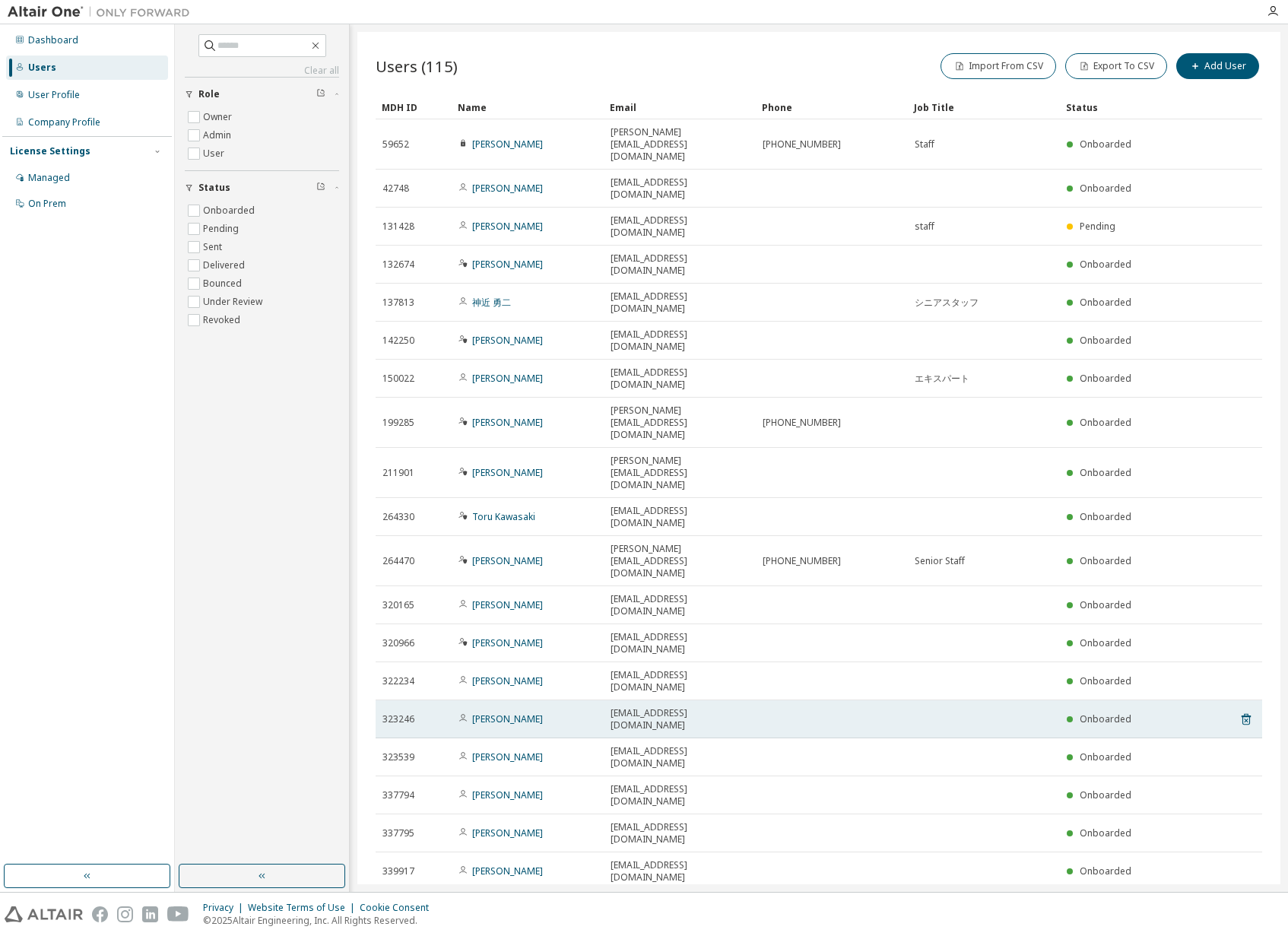
scroll to position [76, 0]
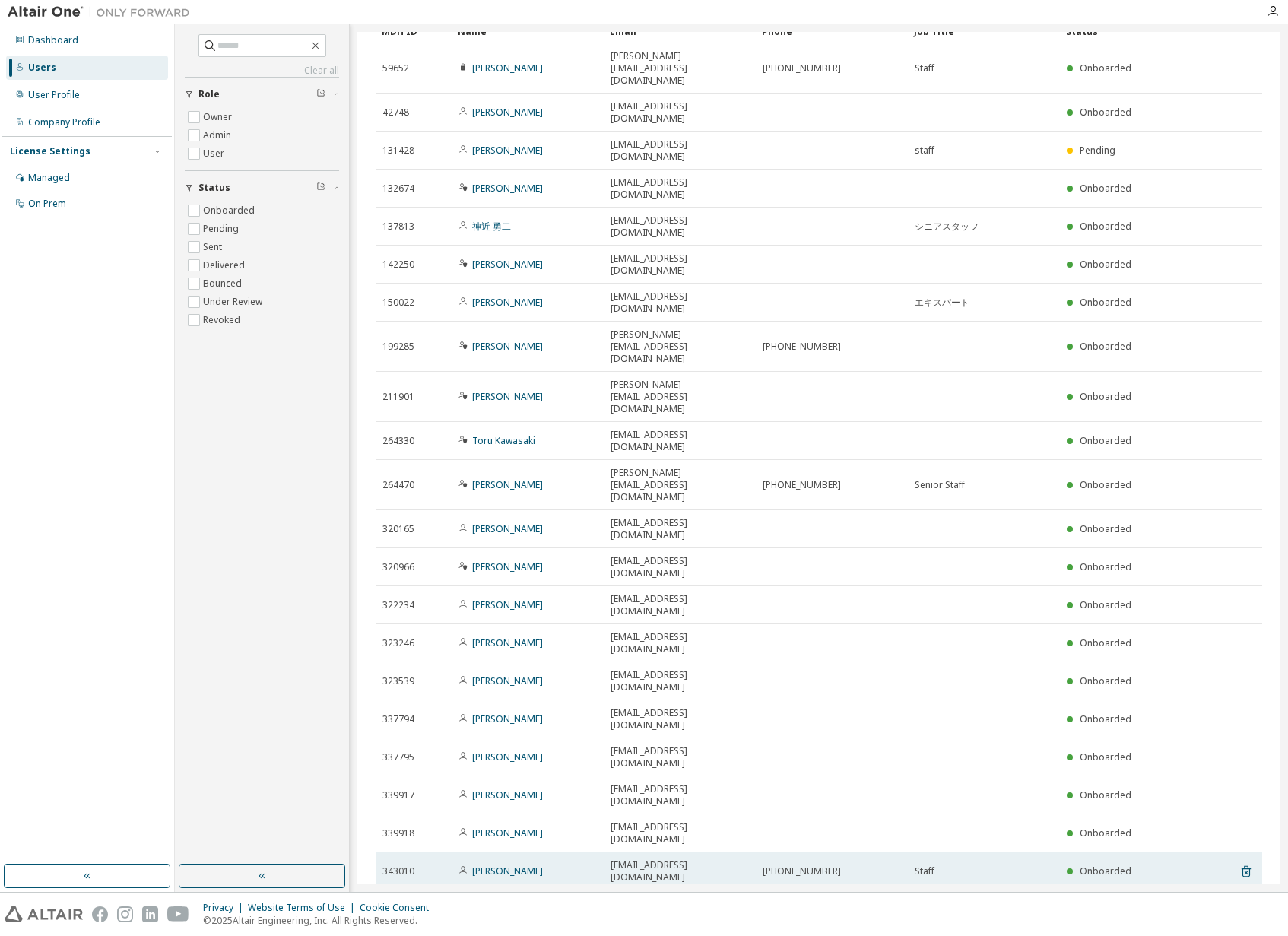
click at [724, 859] on span "kawakami.shotaro@exc.epson.co.jp" at bounding box center [680, 871] width 139 height 24
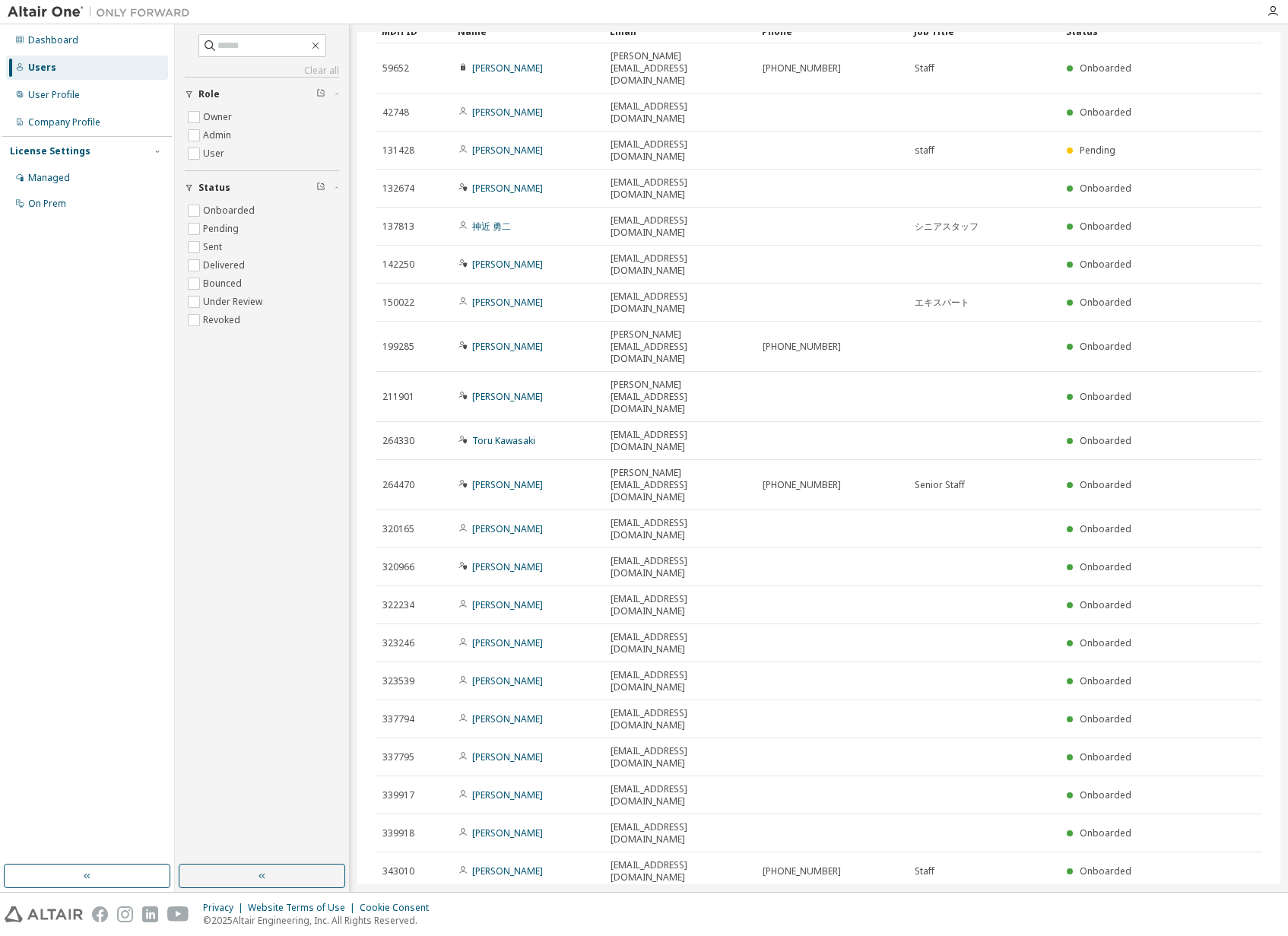
click at [715, 890] on td "Nagashima.Takumi@exc.epson.co.jp" at bounding box center [680, 915] width 152 height 50
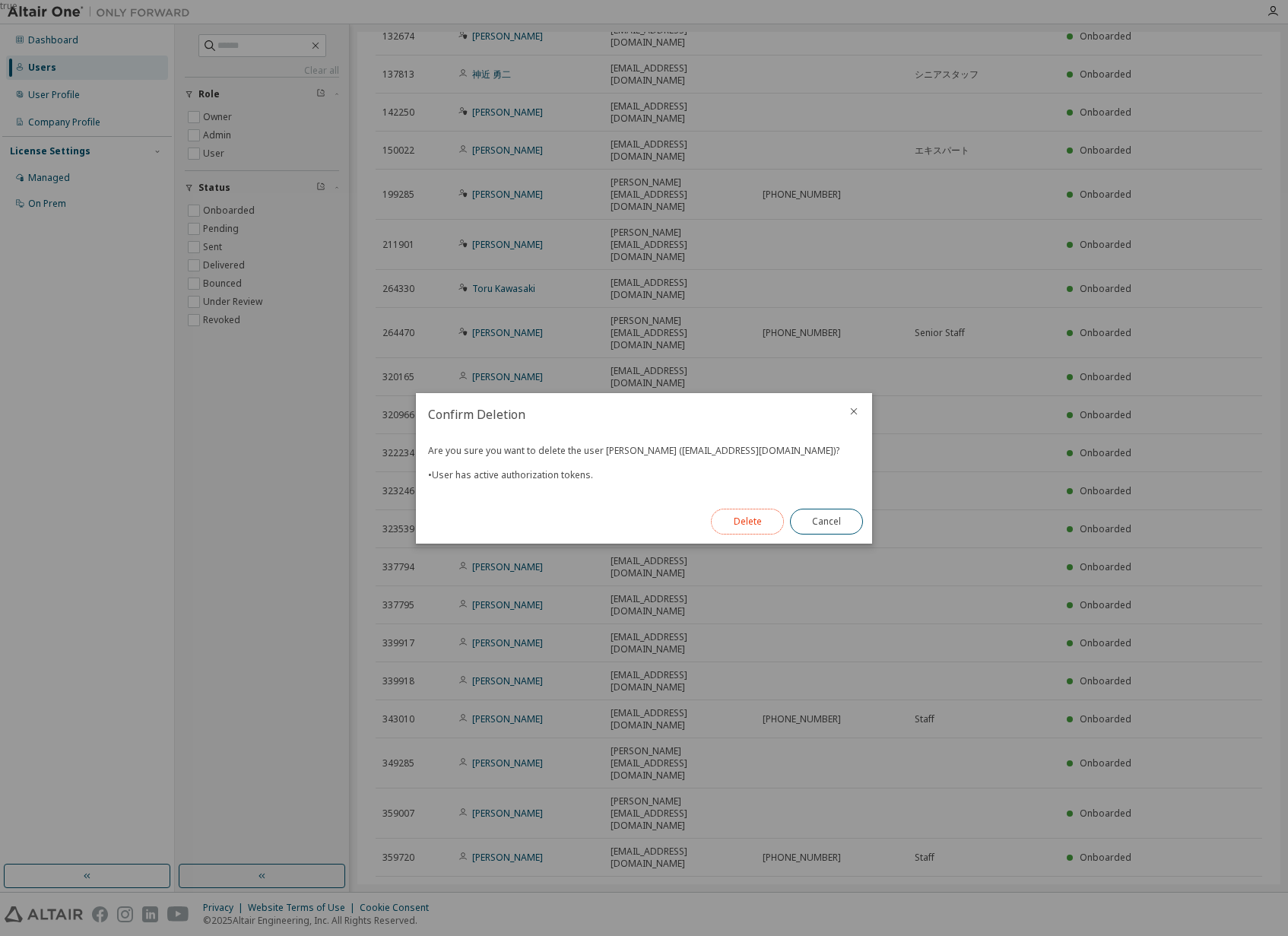
click at [741, 529] on button "Delete" at bounding box center [747, 521] width 73 height 25
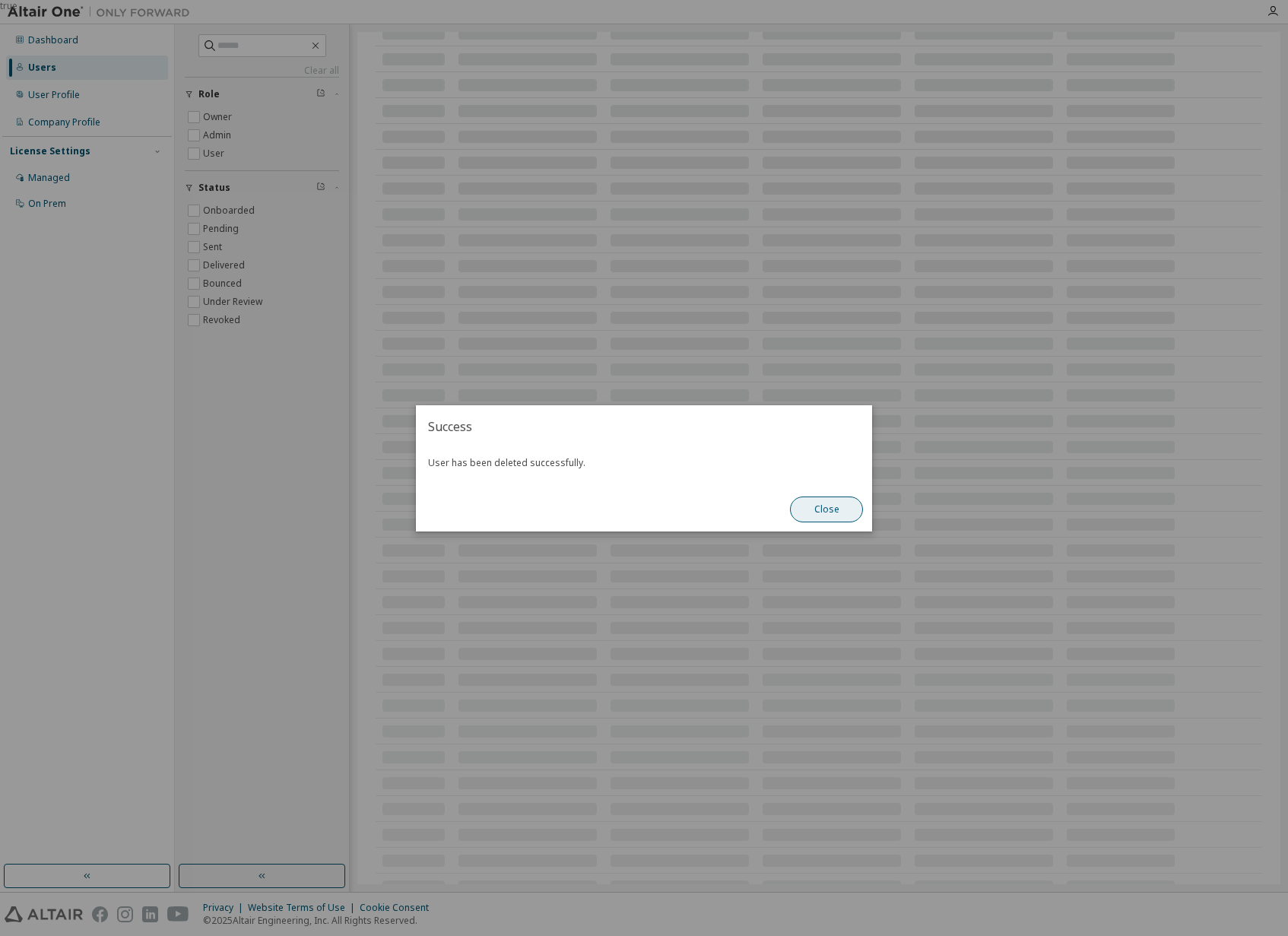
click at [832, 509] on button "Close" at bounding box center [826, 509] width 73 height 25
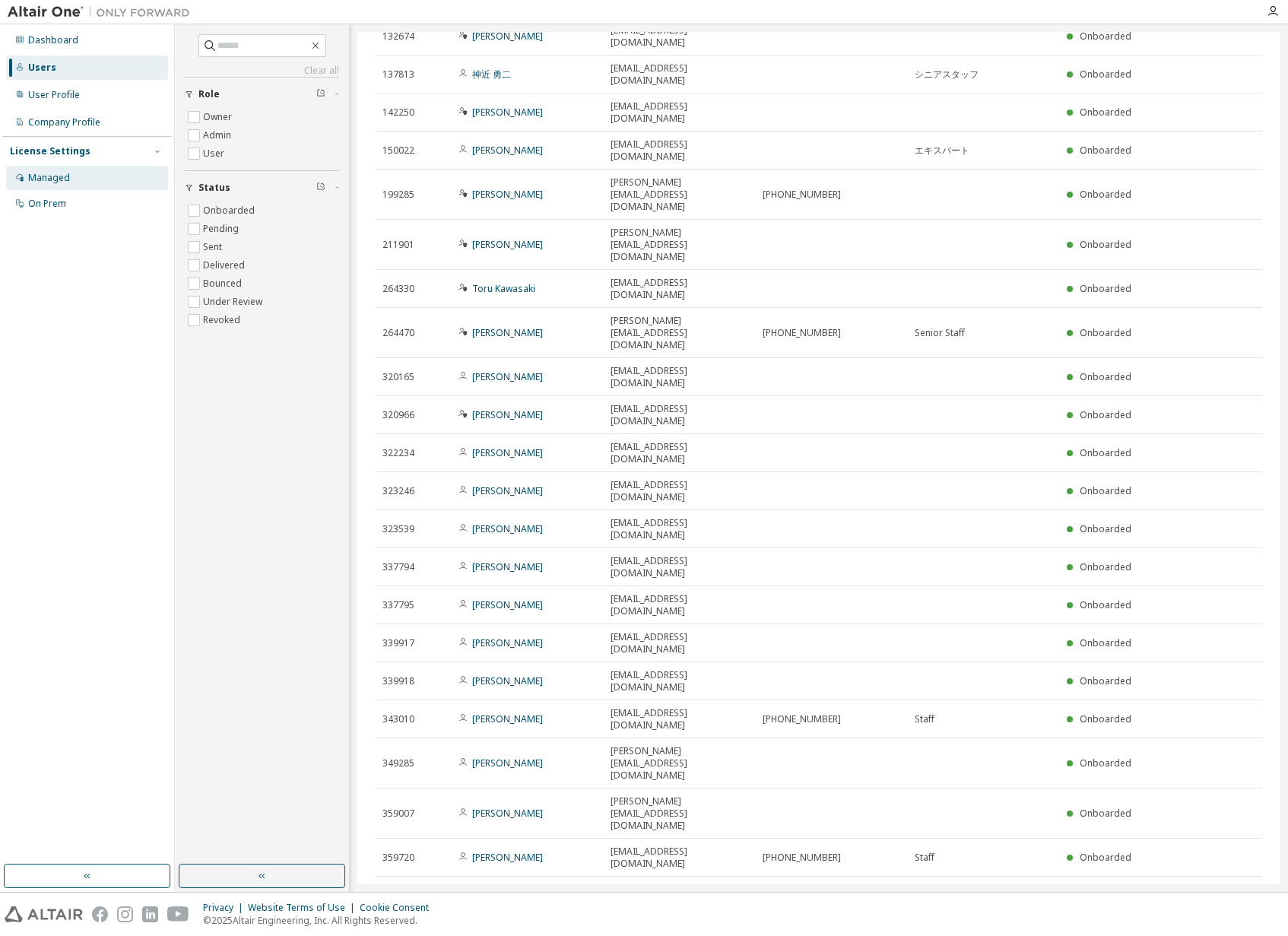
click at [67, 169] on div "Managed" at bounding box center [87, 178] width 162 height 24
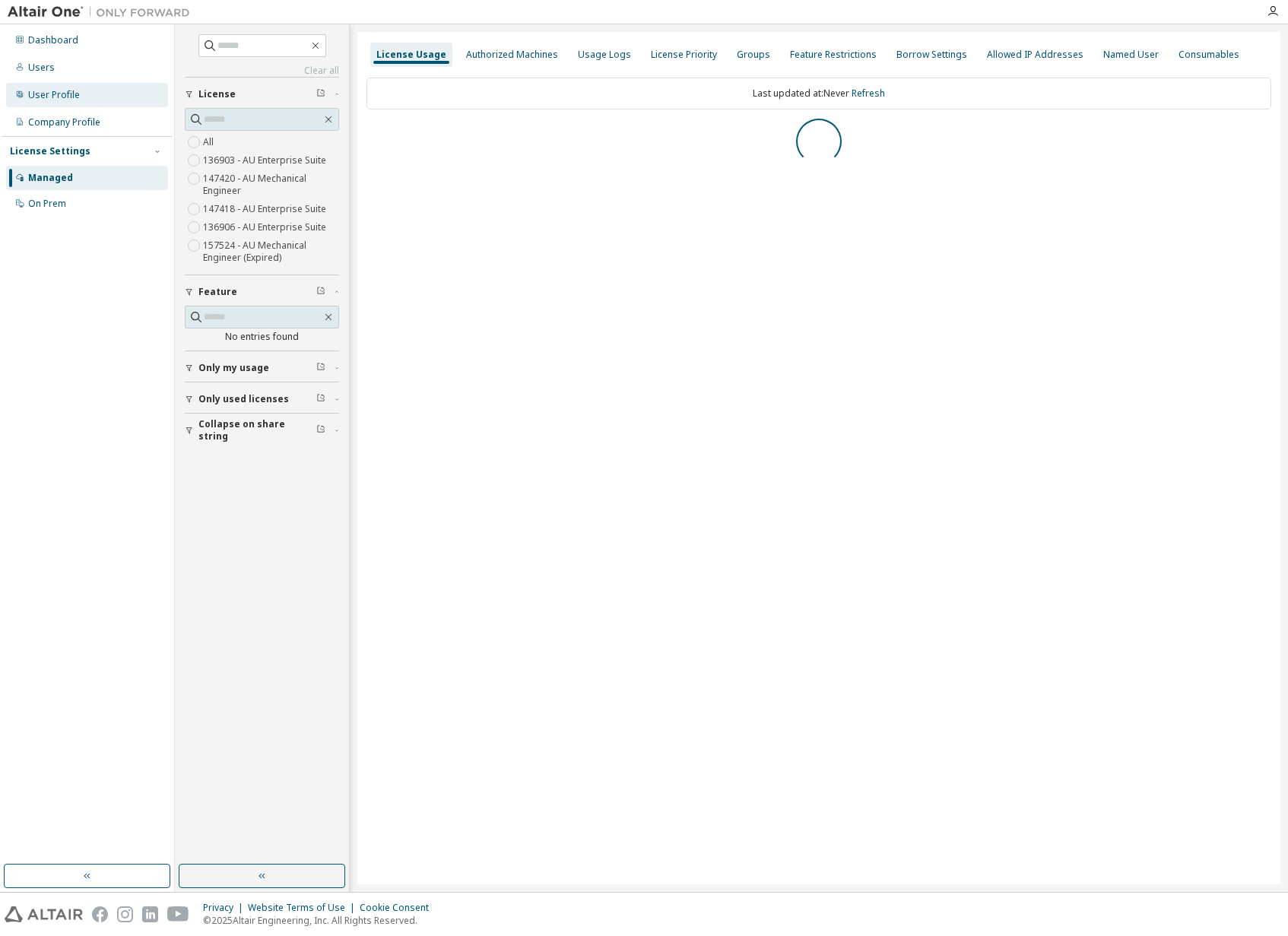
click at [80, 103] on div "User Profile" at bounding box center [87, 95] width 162 height 24
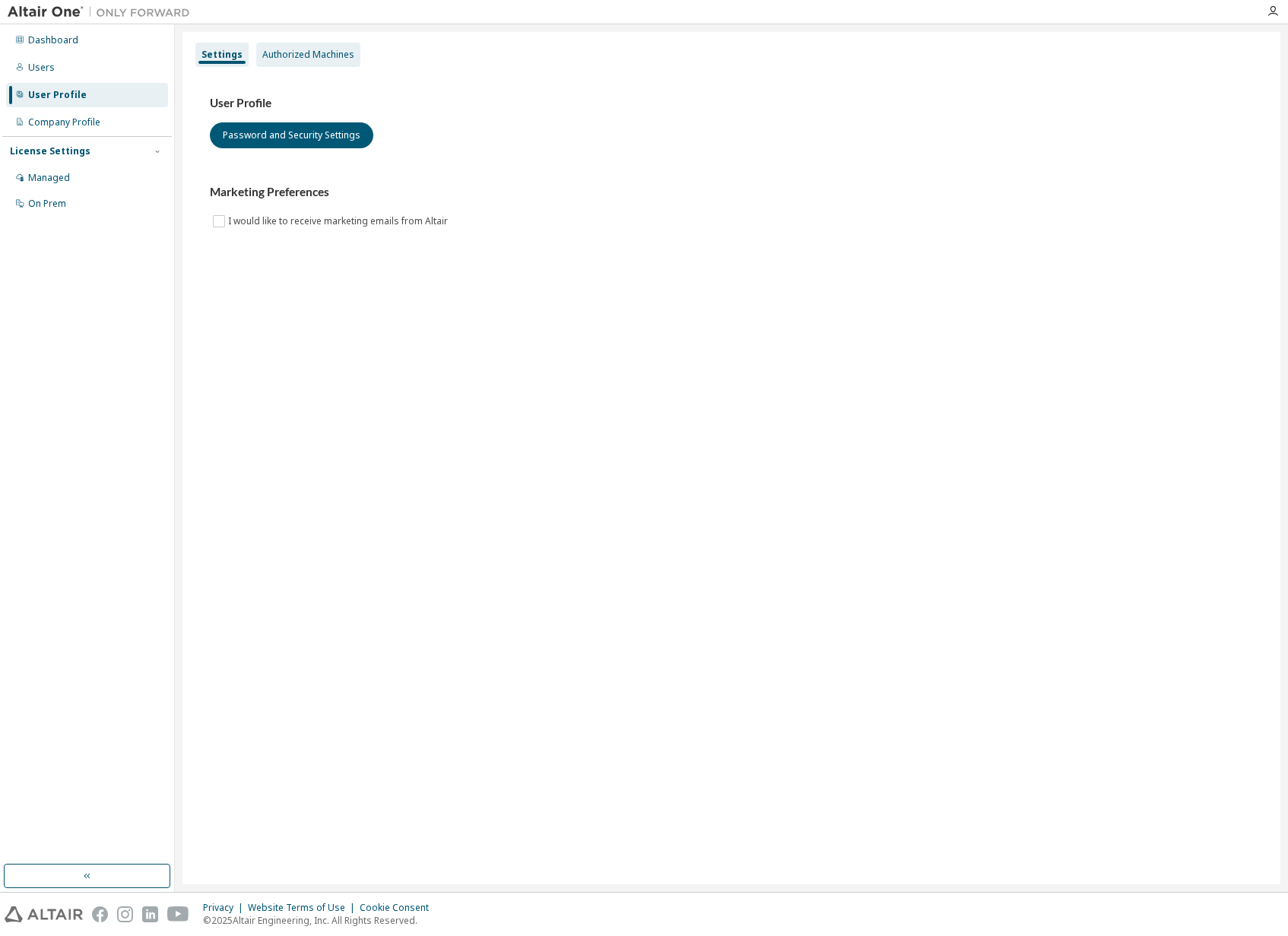
click at [343, 54] on div "Authorized Machines" at bounding box center [309, 55] width 92 height 12
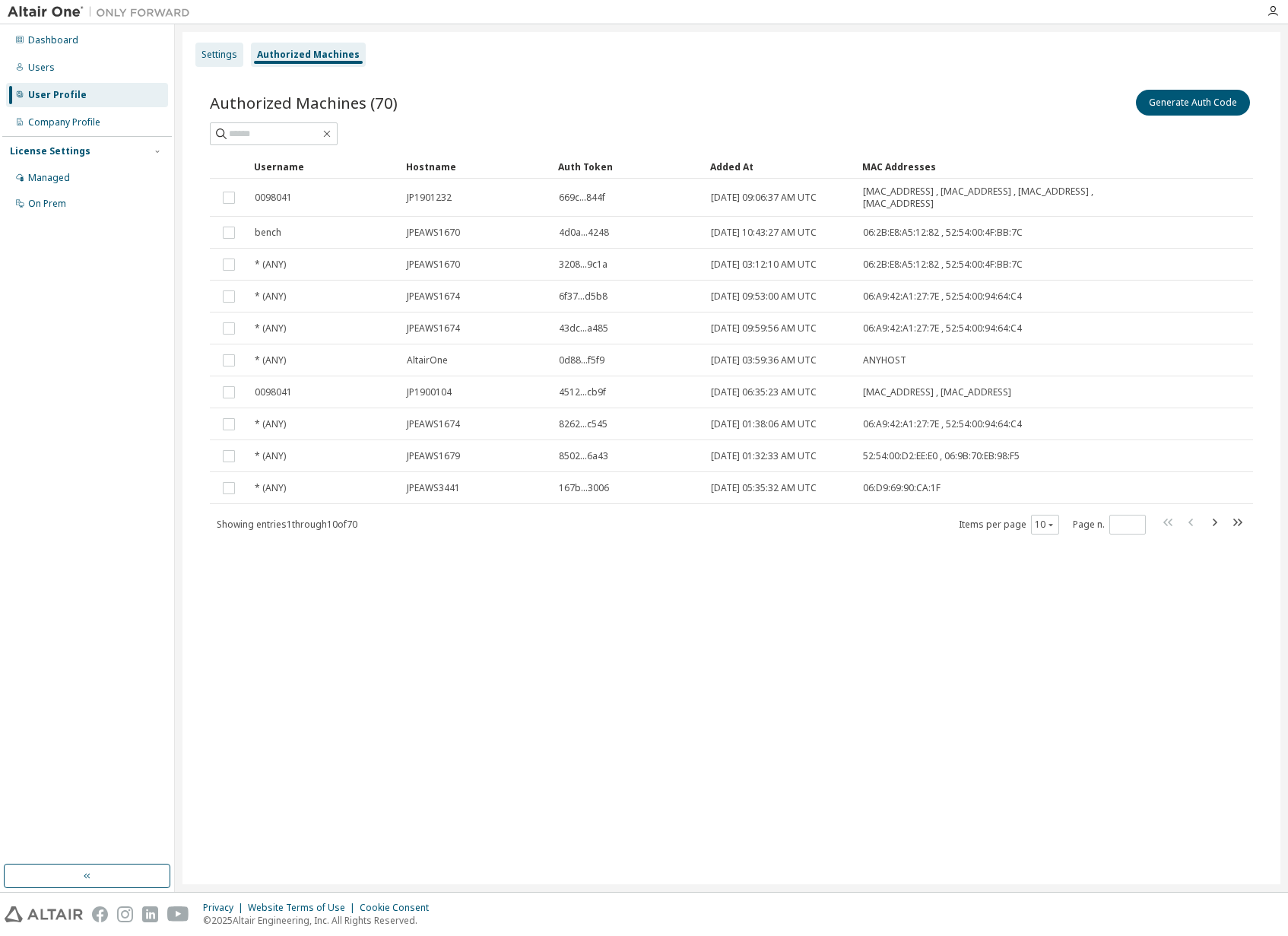
click at [232, 58] on div "Settings" at bounding box center [219, 55] width 36 height 12
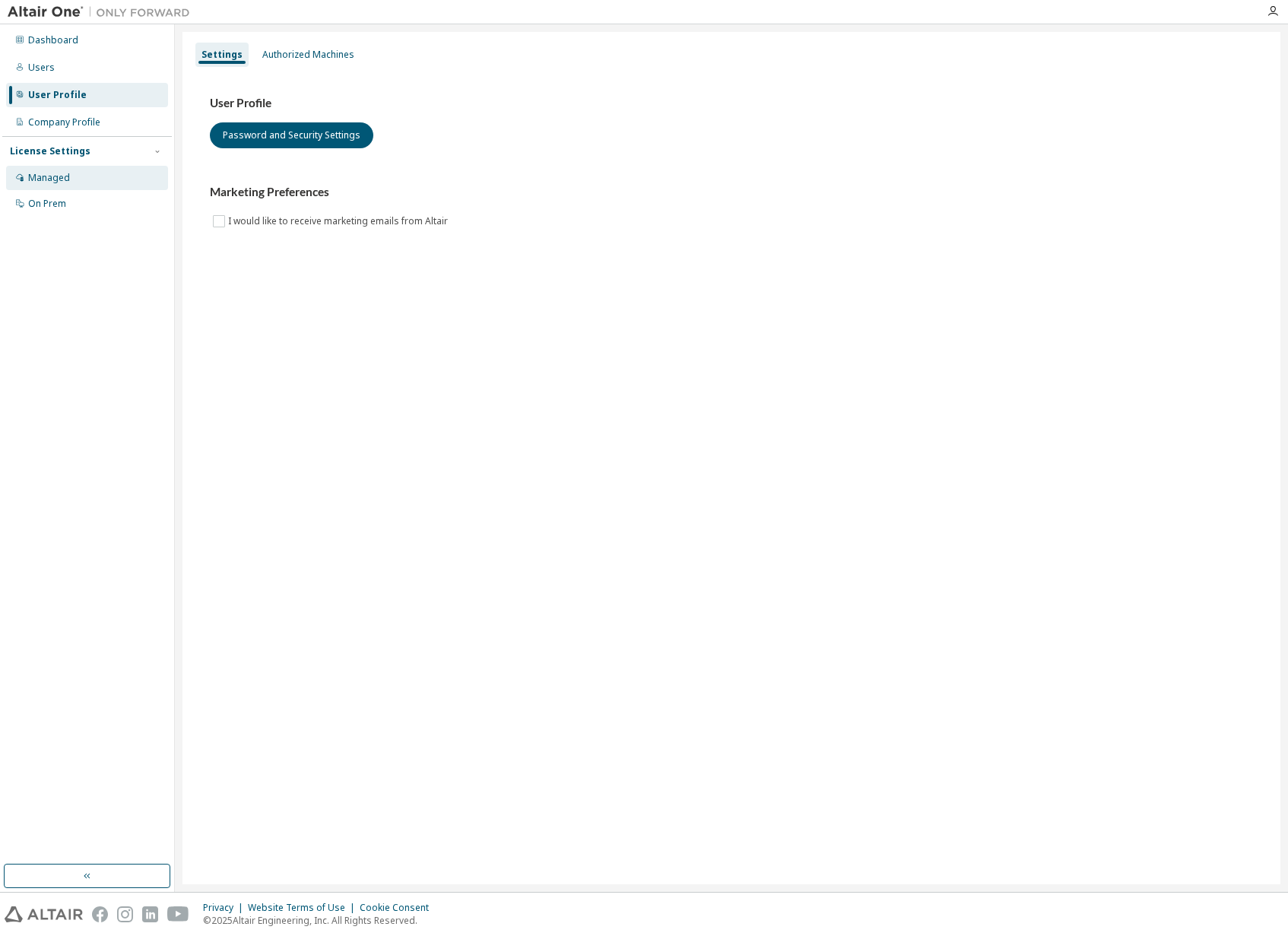
click at [88, 186] on div "Managed" at bounding box center [87, 178] width 162 height 24
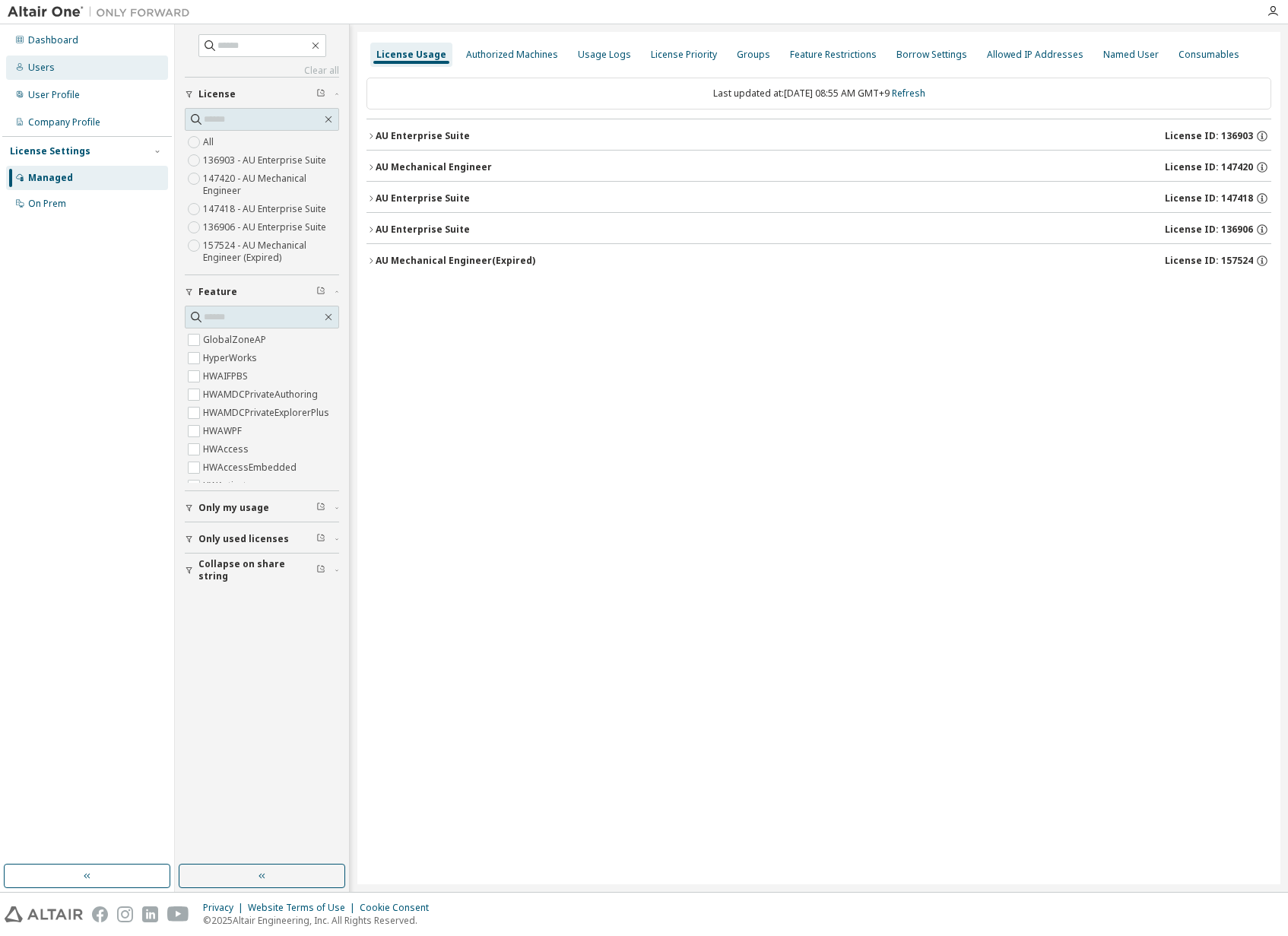
click at [95, 62] on div "Users" at bounding box center [87, 67] width 162 height 24
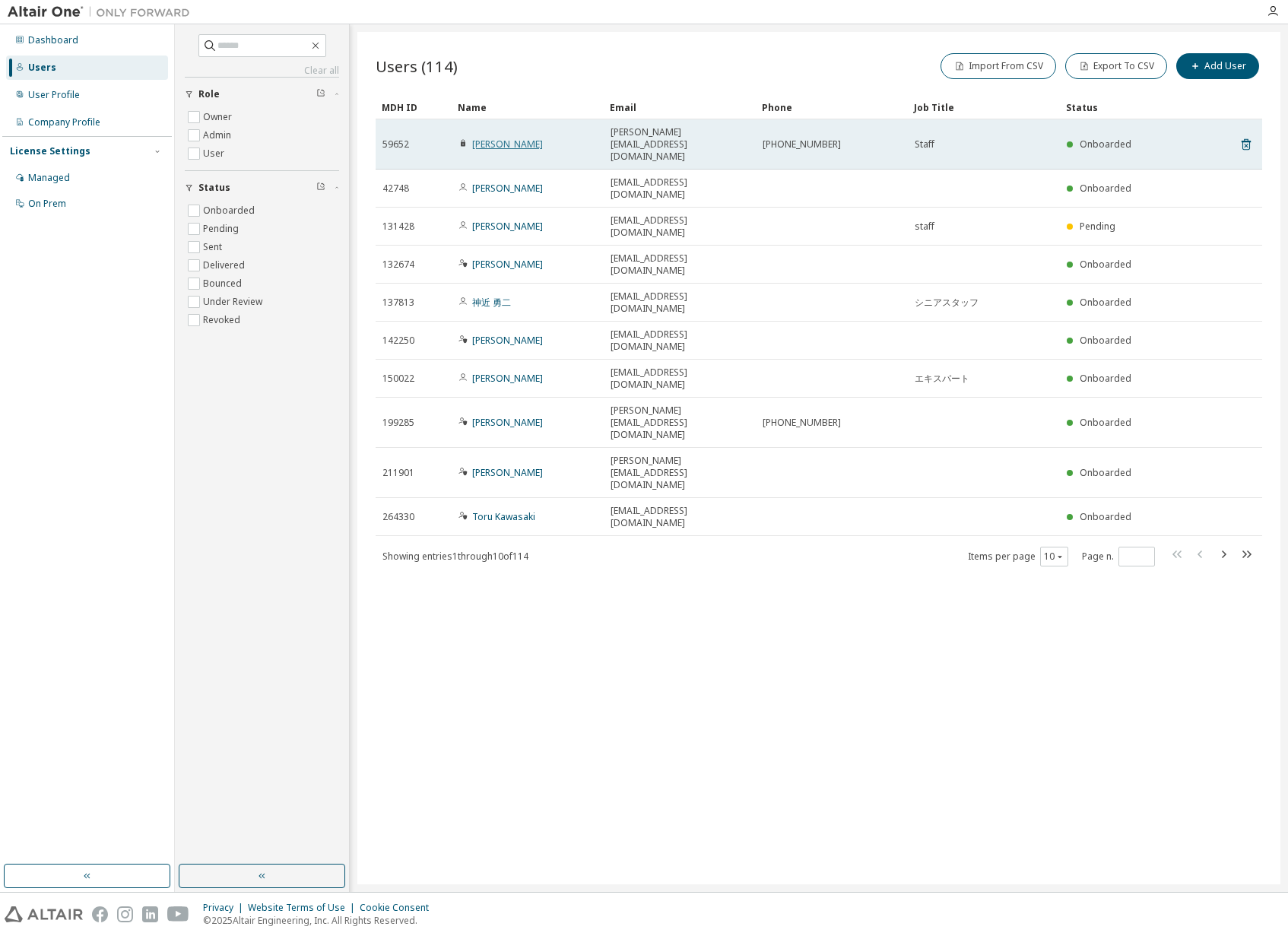
click at [514, 138] on link "Hiroshi Abe" at bounding box center [508, 143] width 70 height 13
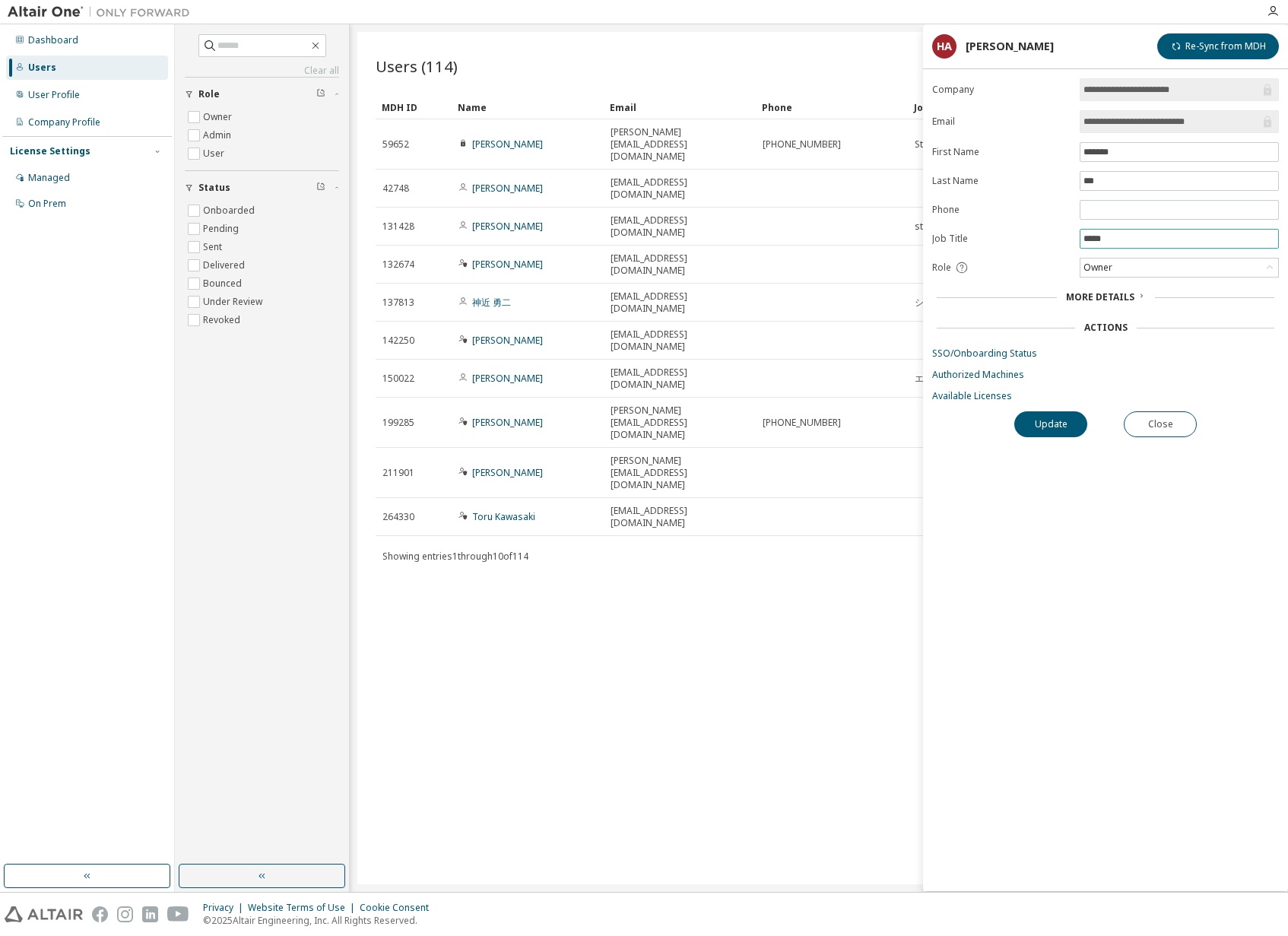
click at [1160, 239] on input "*****" at bounding box center [1180, 238] width 191 height 12
click at [1085, 236] on input "*****" at bounding box center [1180, 238] width 191 height 12
type input "**********"
click at [1146, 213] on input "text" at bounding box center [1180, 210] width 191 height 12
type input "**********"
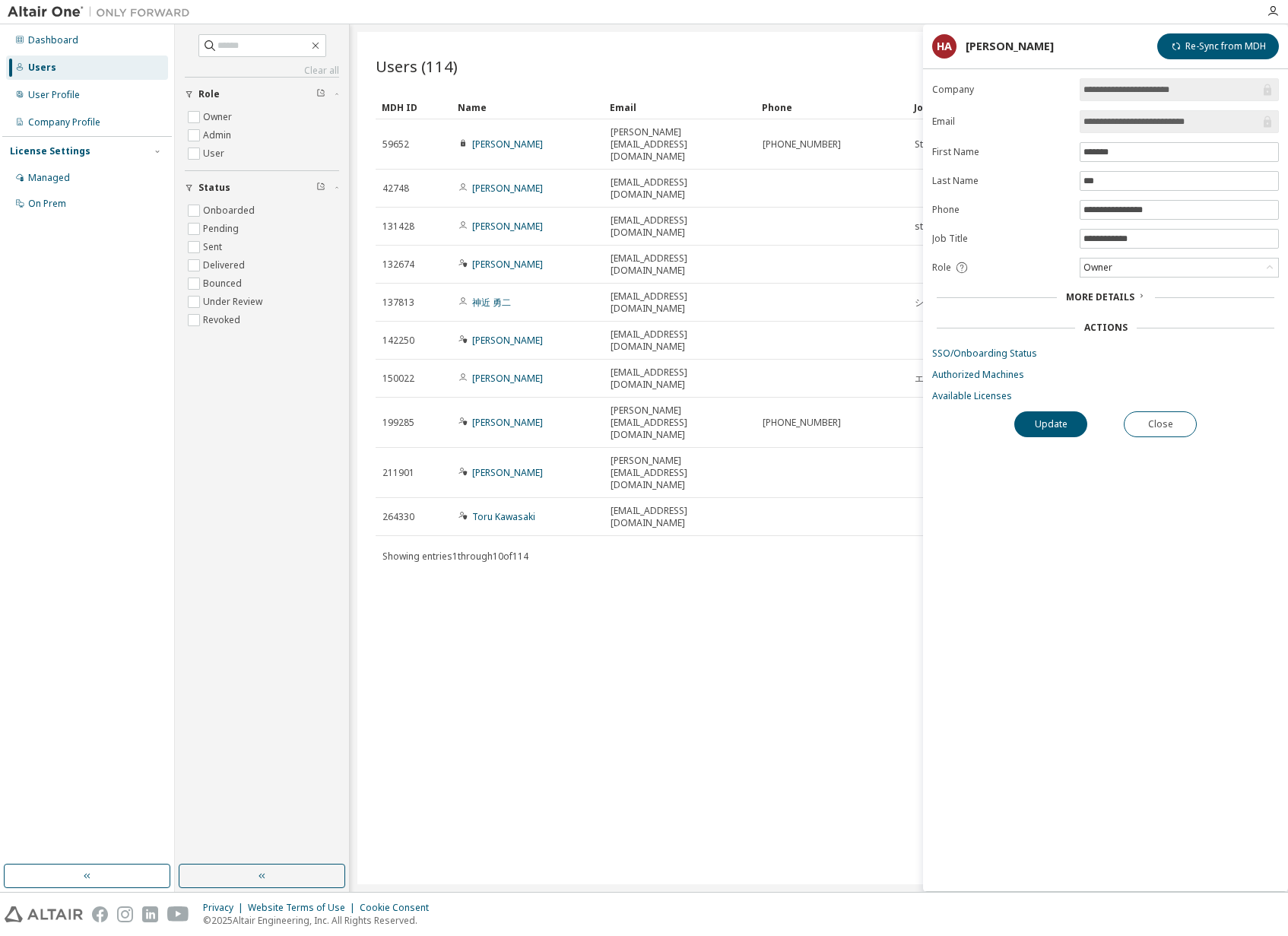
click at [1123, 299] on span "More Details" at bounding box center [1101, 296] width 68 height 13
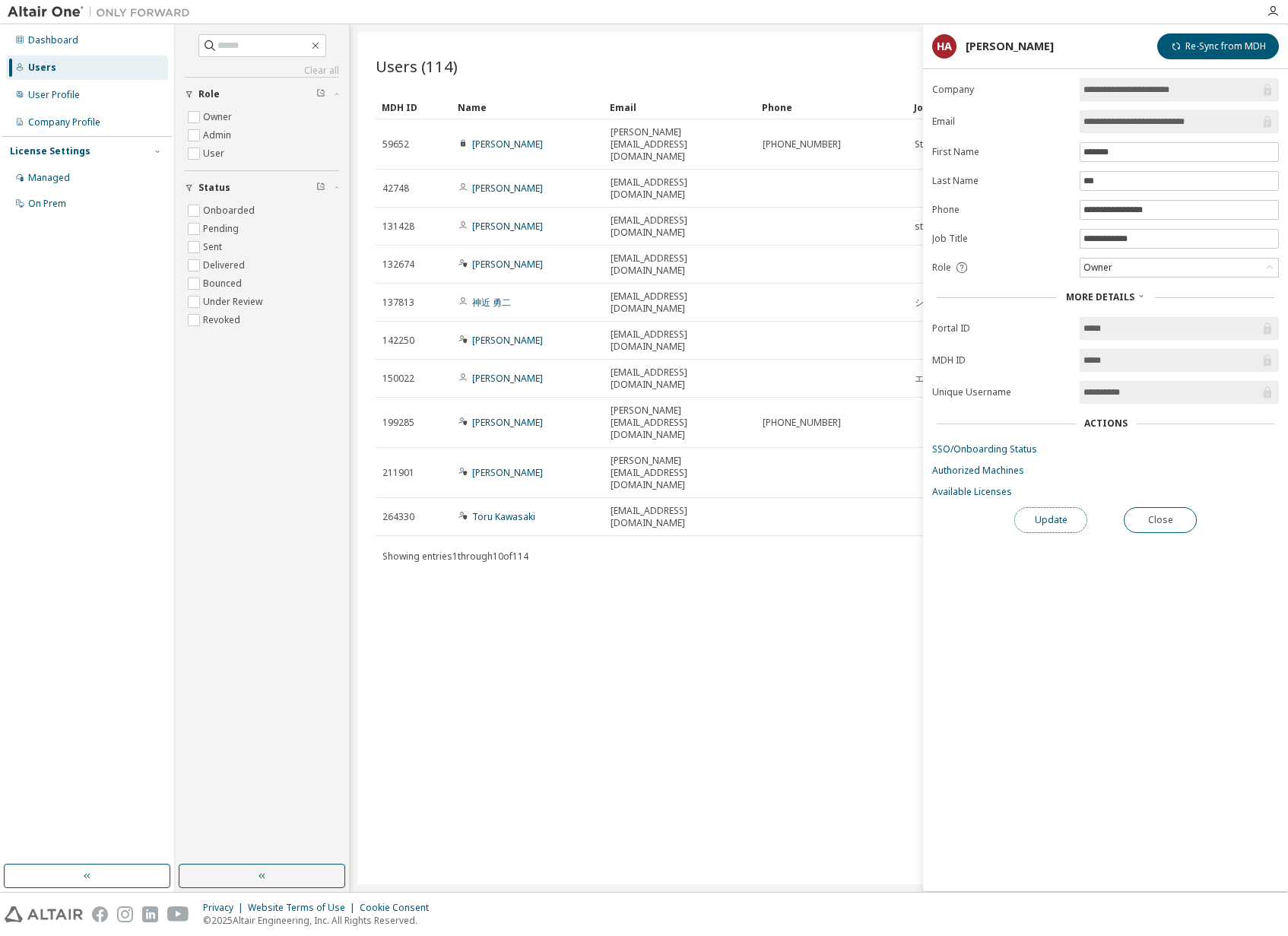
click at [1055, 519] on button "Update" at bounding box center [1051, 519] width 73 height 25
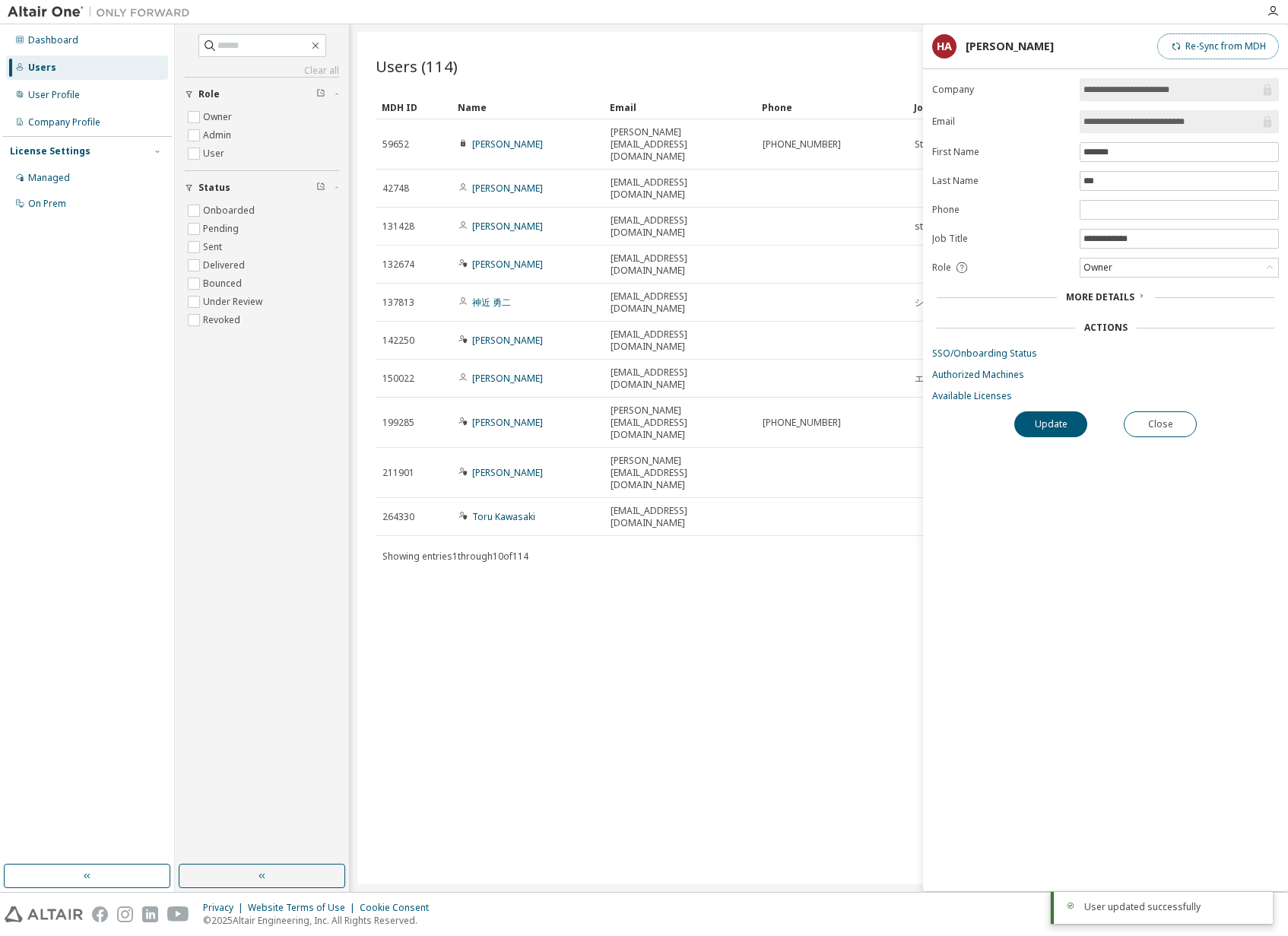
click at [1205, 45] on button "Re-Sync from MDH" at bounding box center [1218, 46] width 122 height 25
click at [943, 47] on div "HA" at bounding box center [944, 46] width 24 height 24
click at [1276, 9] on icon "button" at bounding box center [1272, 11] width 12 height 12
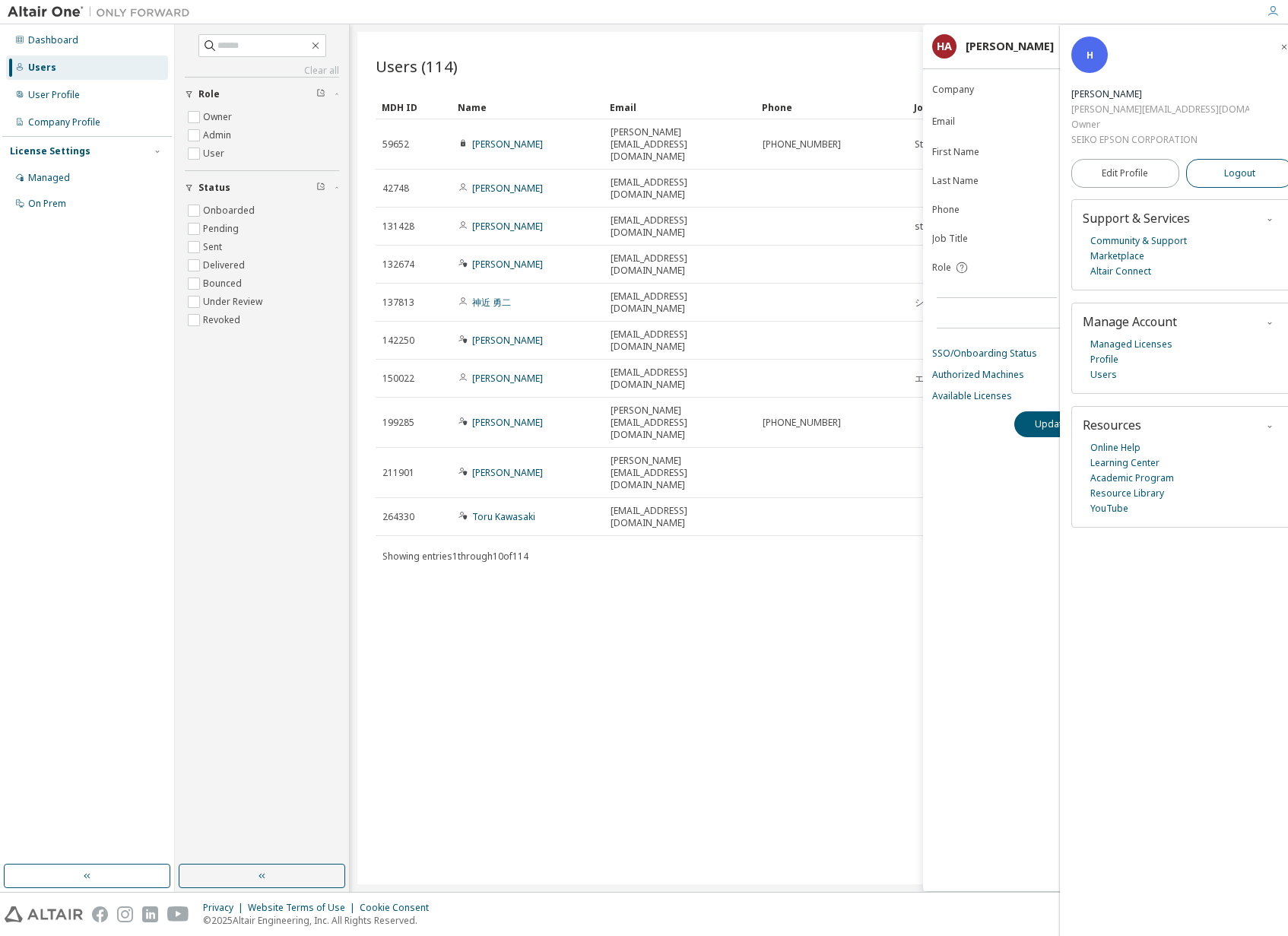
click at [1246, 159] on button "Logout" at bounding box center [1240, 174] width 108 height 29
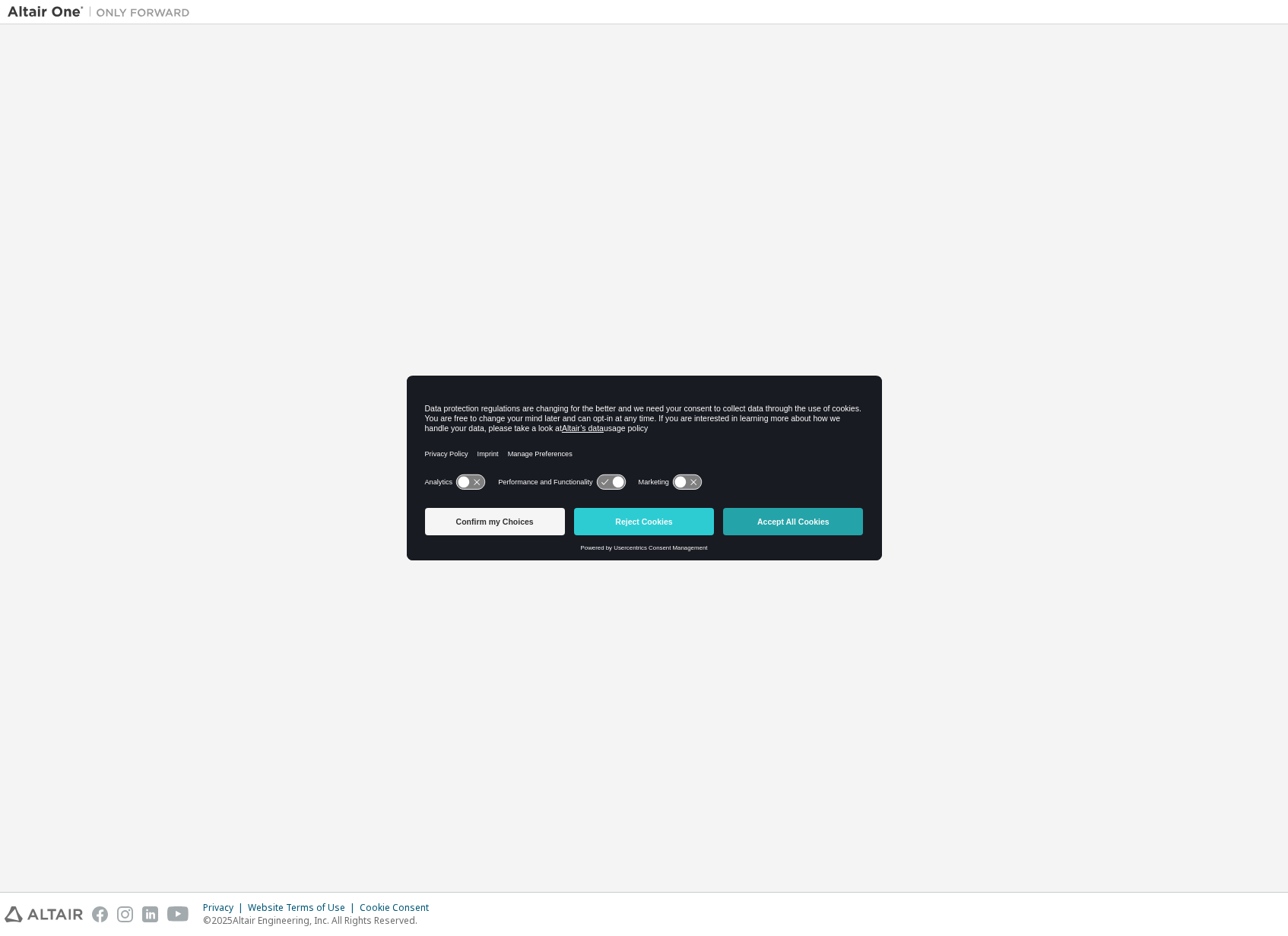
click at [781, 519] on button "Accept All Cookies" at bounding box center [793, 521] width 140 height 27
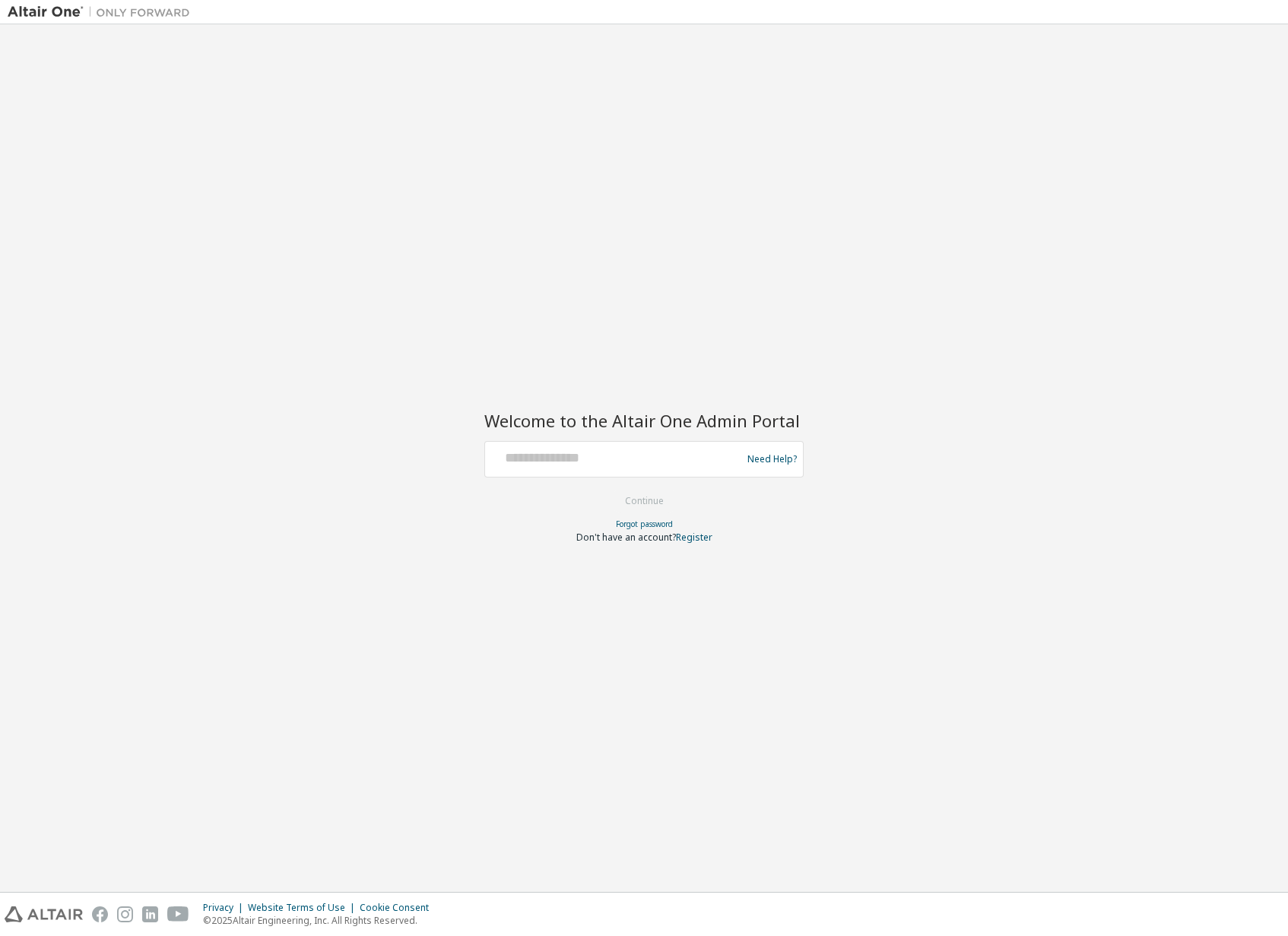
drag, startPoint x: 482, startPoint y: 441, endPoint x: 561, endPoint y: 452, distance: 79.8
click at [482, 441] on div "Welcome to the Altair One Admin Portal Need Help? Please make sure that you pro…" at bounding box center [644, 458] width 1273 height 852
click at [562, 452] on input "text" at bounding box center [615, 456] width 249 height 22
type input "**********"
click at [644, 501] on button "Continue" at bounding box center [644, 501] width 70 height 22
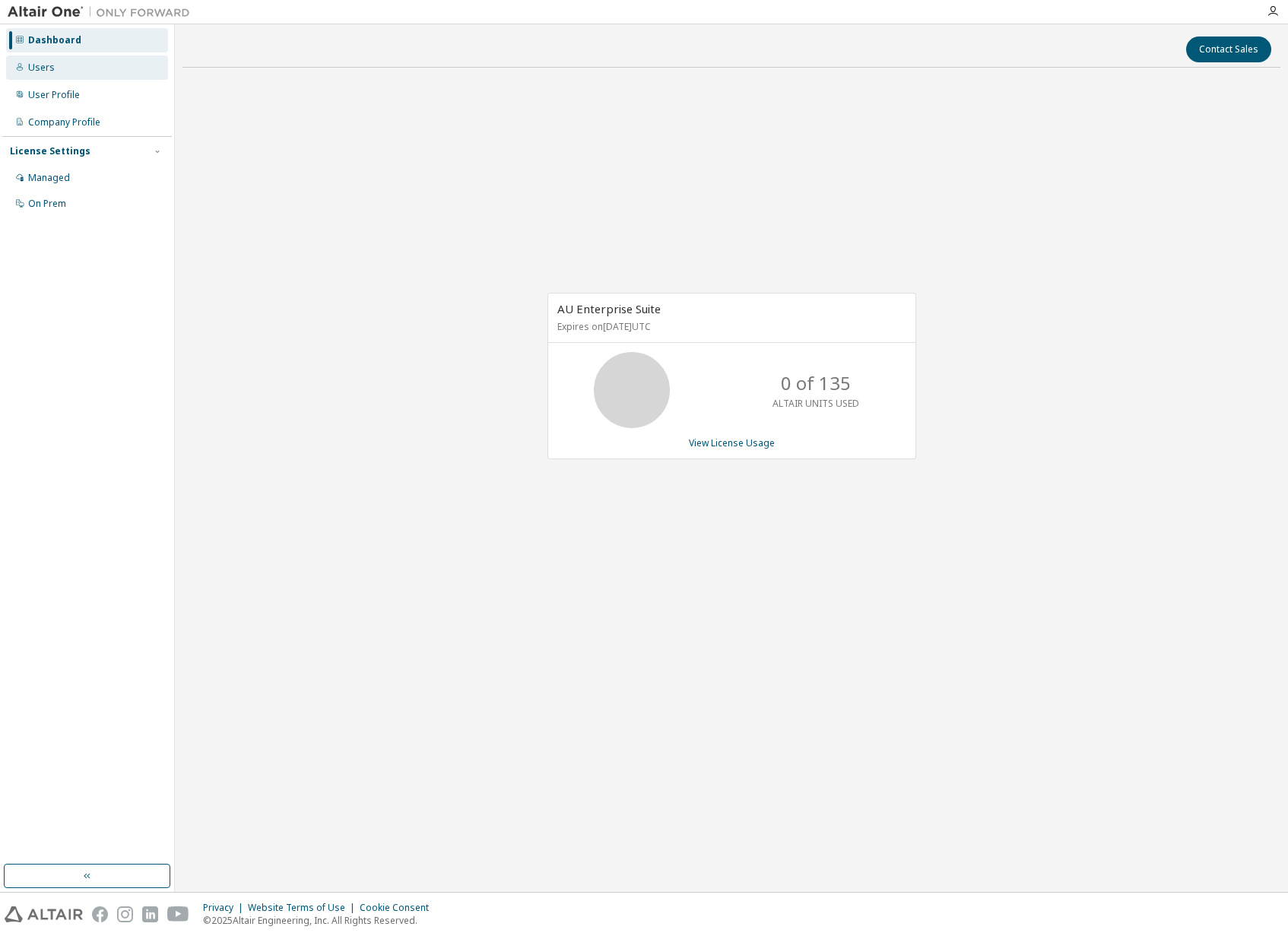
click at [104, 70] on div "Users" at bounding box center [87, 67] width 162 height 24
